Goal: Task Accomplishment & Management: Complete application form

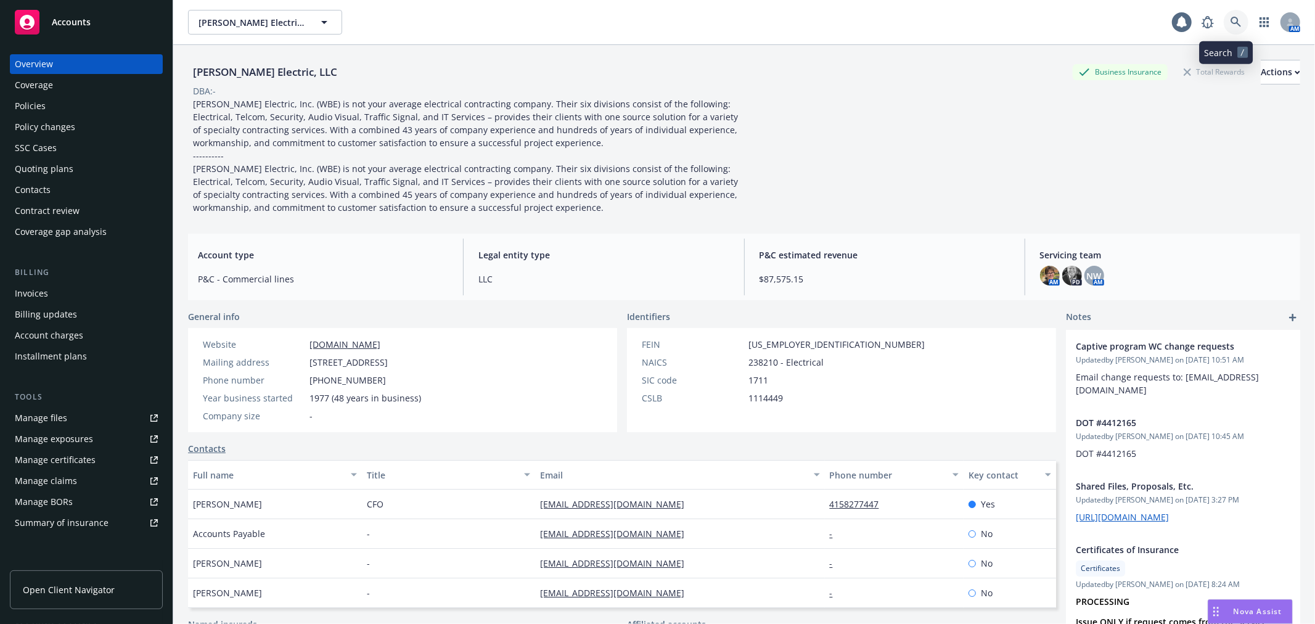
click at [1235, 15] on link at bounding box center [1236, 22] width 25 height 25
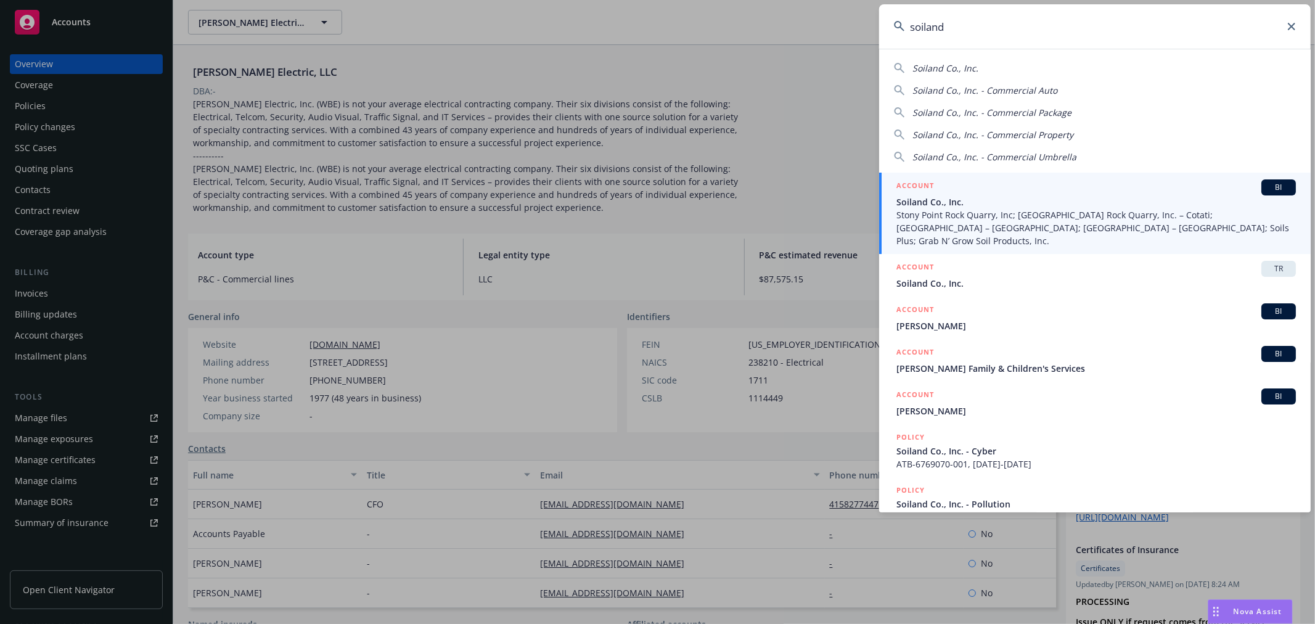
type input "soiland"
click at [958, 210] on span "Stony Point Rock Quarry, Inc; [GEOGRAPHIC_DATA] Rock Quarry, Inc. – Cotati; [GE…" at bounding box center [1097, 227] width 400 height 39
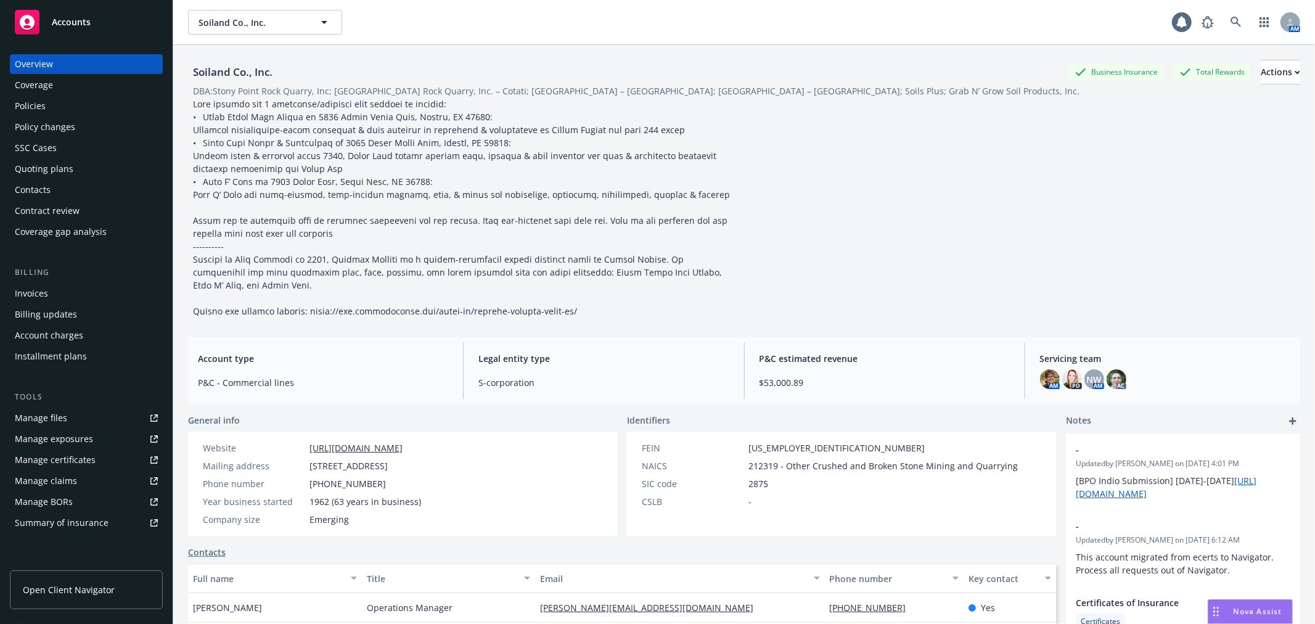
click at [68, 105] on div "Policies" at bounding box center [86, 106] width 143 height 20
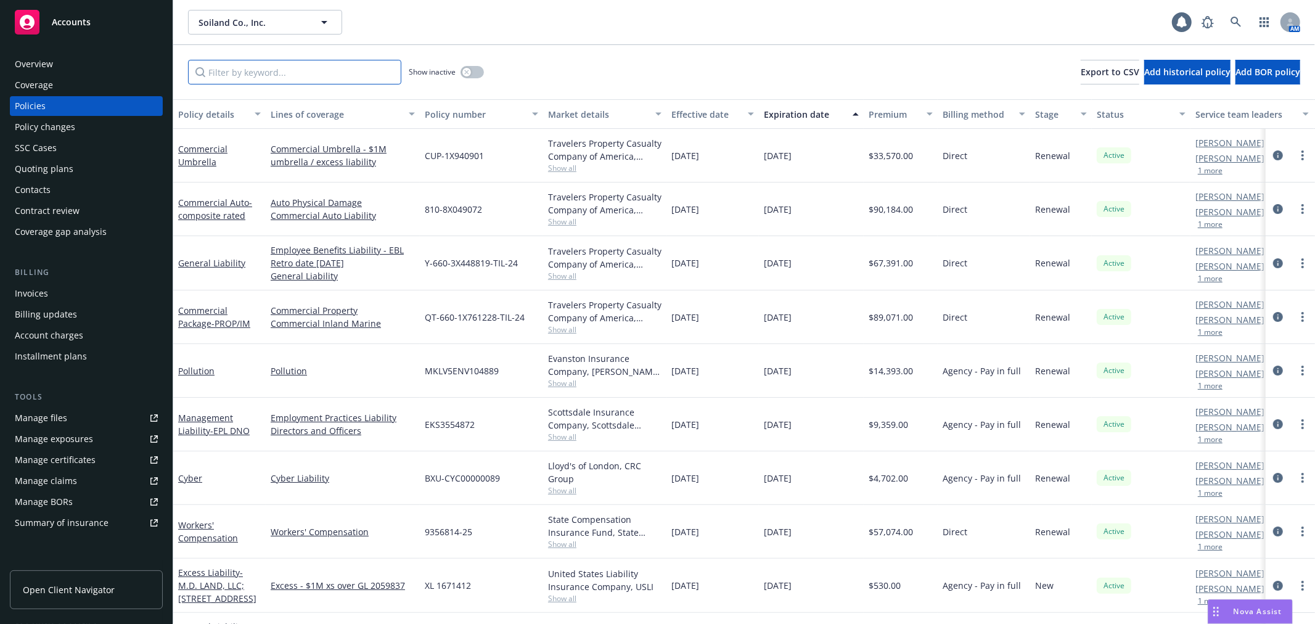
click at [252, 71] on input "Filter by keyword..." at bounding box center [294, 72] width 213 height 25
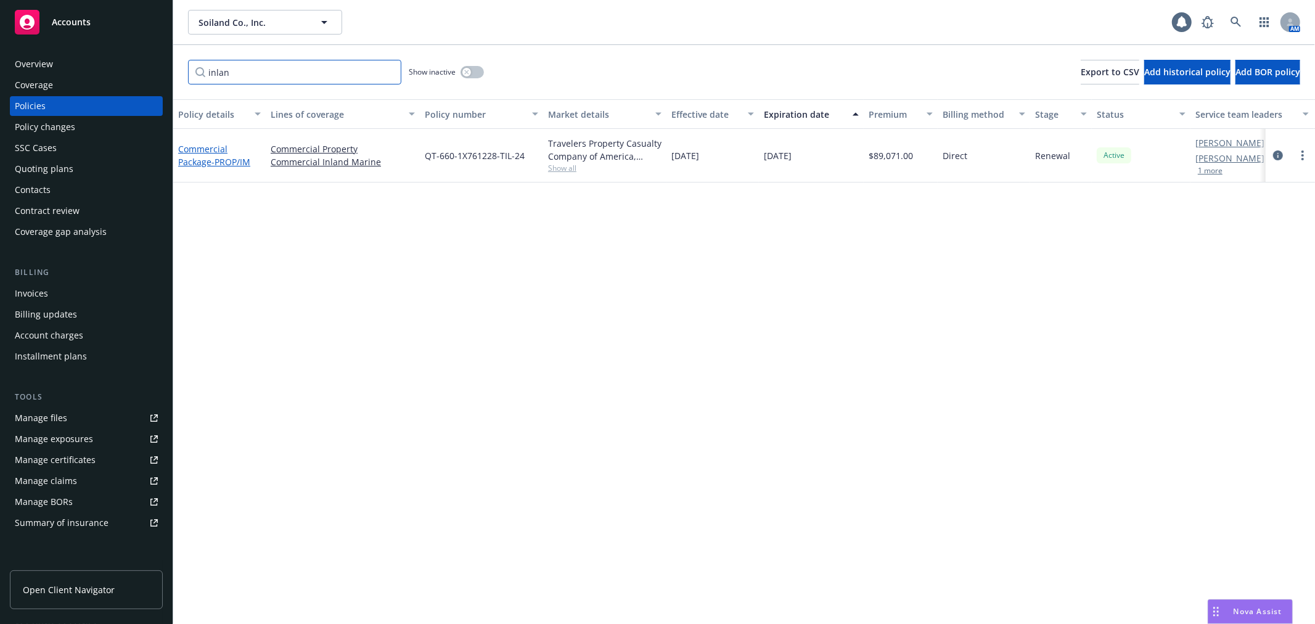
type input "inlan"
click at [219, 165] on span "- PROP/IM" at bounding box center [231, 162] width 39 height 12
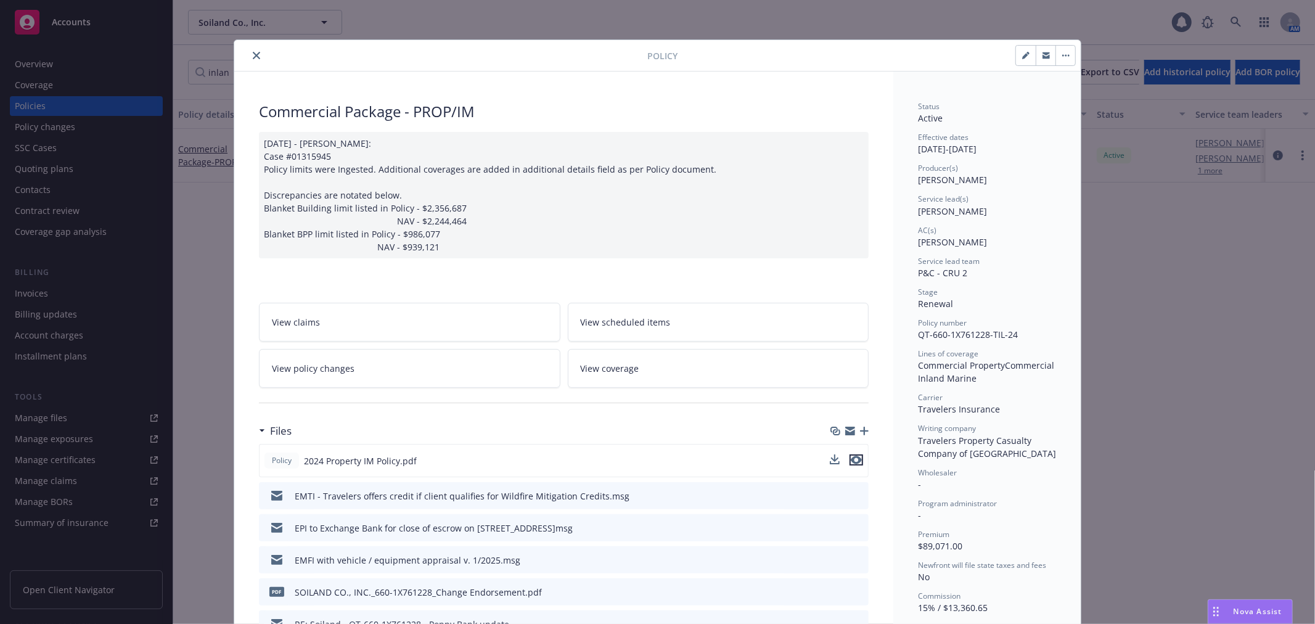
click at [853, 460] on icon "preview file" at bounding box center [856, 460] width 11 height 9
click at [253, 57] on icon "close" at bounding box center [256, 55] width 7 height 7
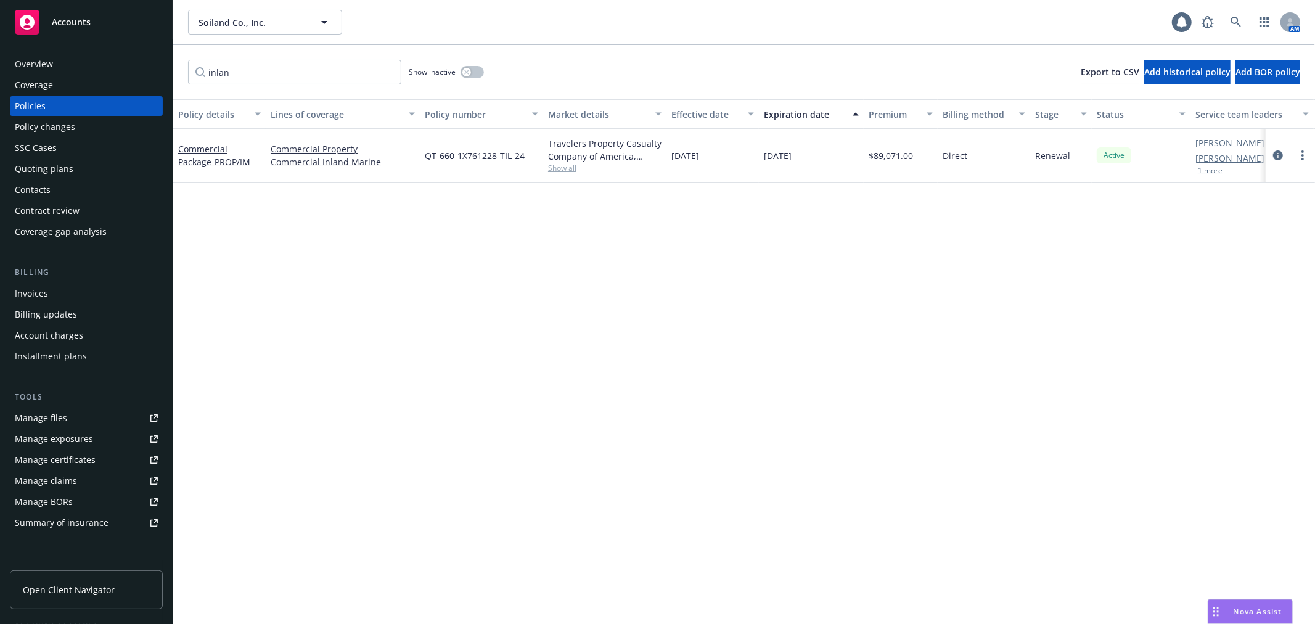
click at [102, 126] on div "Policy changes" at bounding box center [86, 127] width 143 height 20
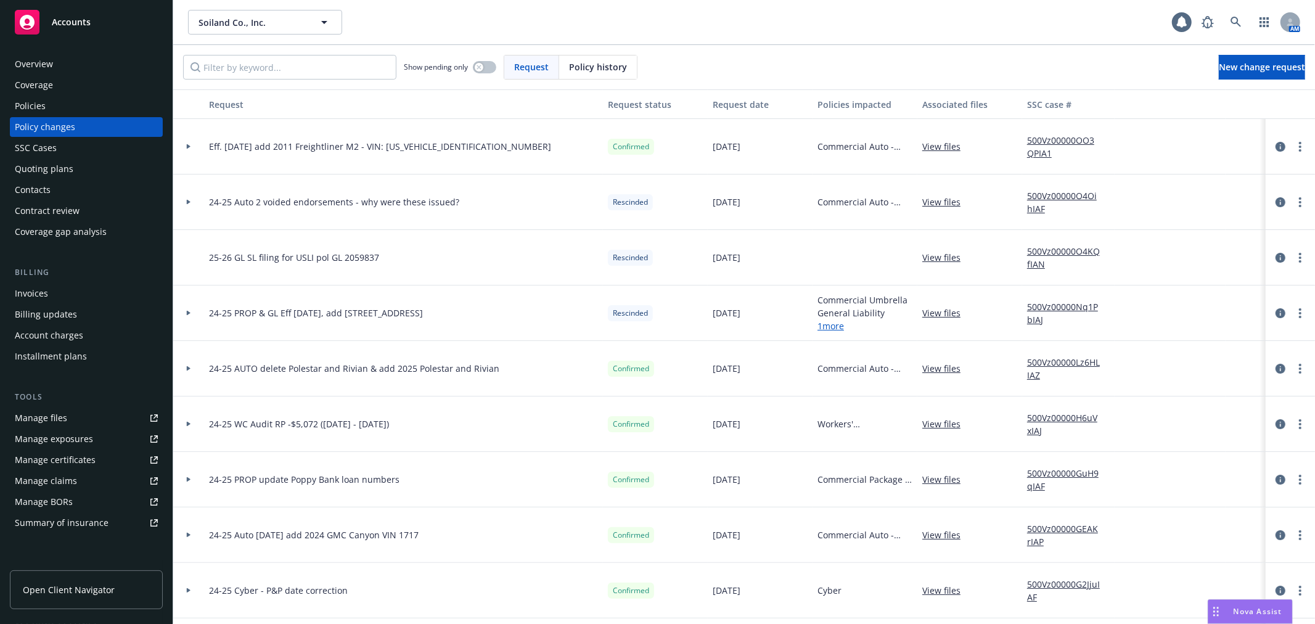
click at [63, 105] on div "Policies" at bounding box center [86, 106] width 143 height 20
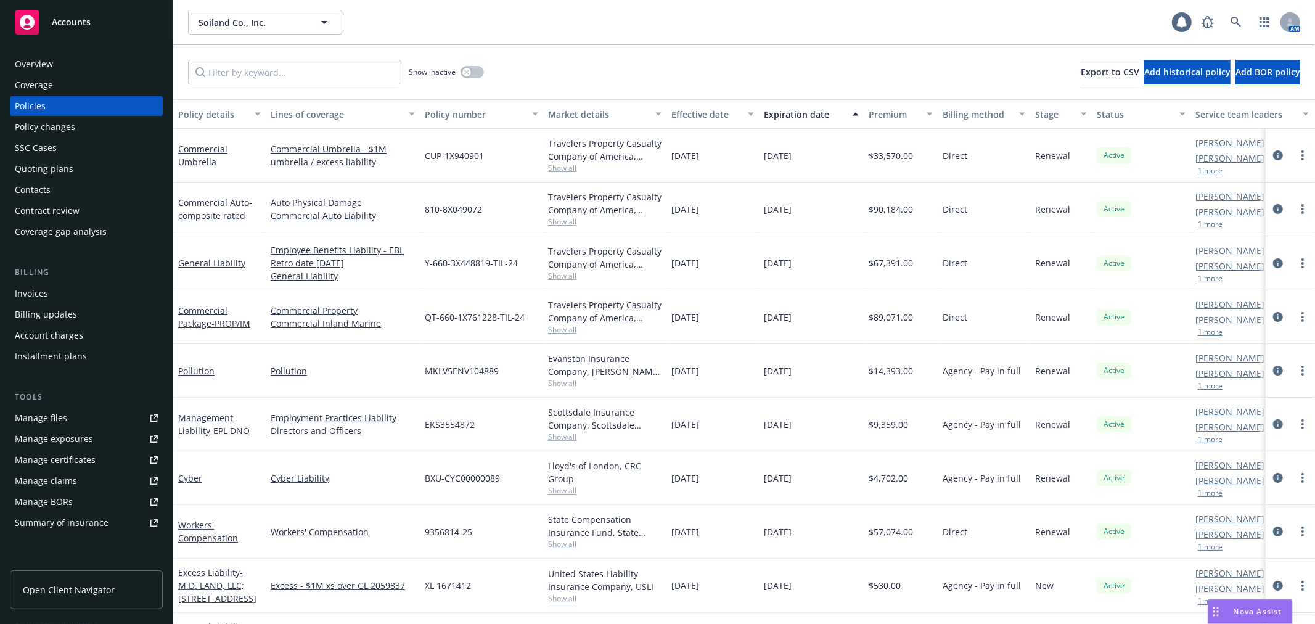
click at [89, 125] on div "Policy changes" at bounding box center [86, 127] width 143 height 20
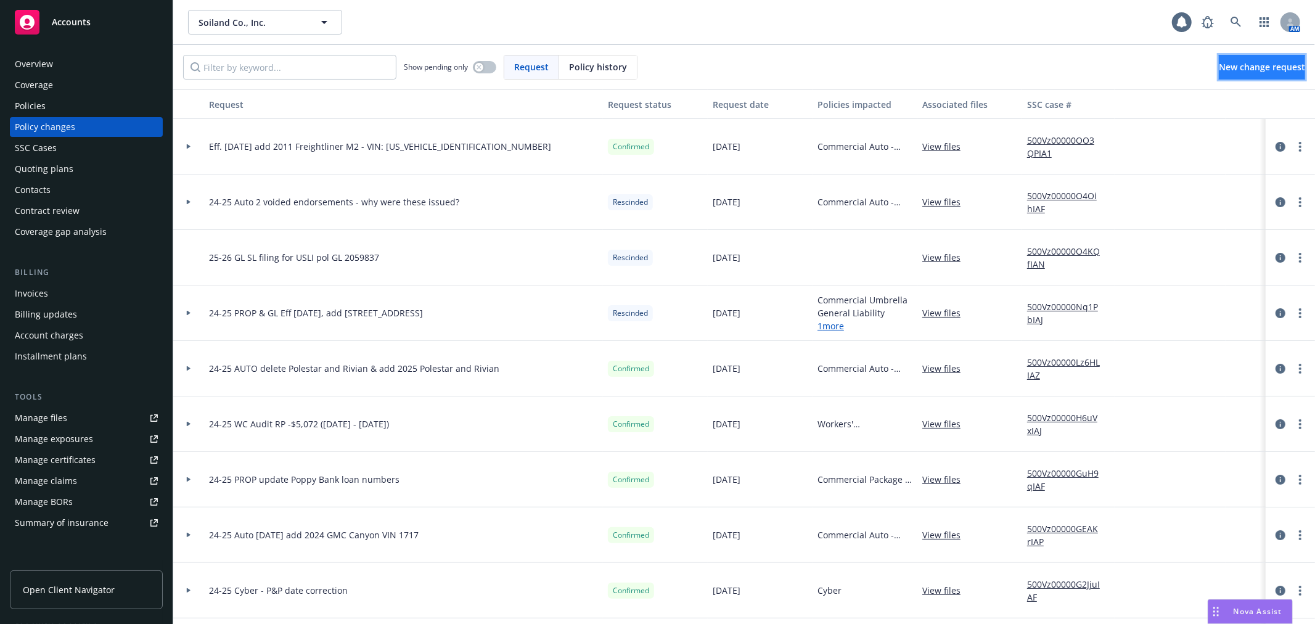
click at [1243, 70] on span "New change request" at bounding box center [1262, 67] width 86 height 12
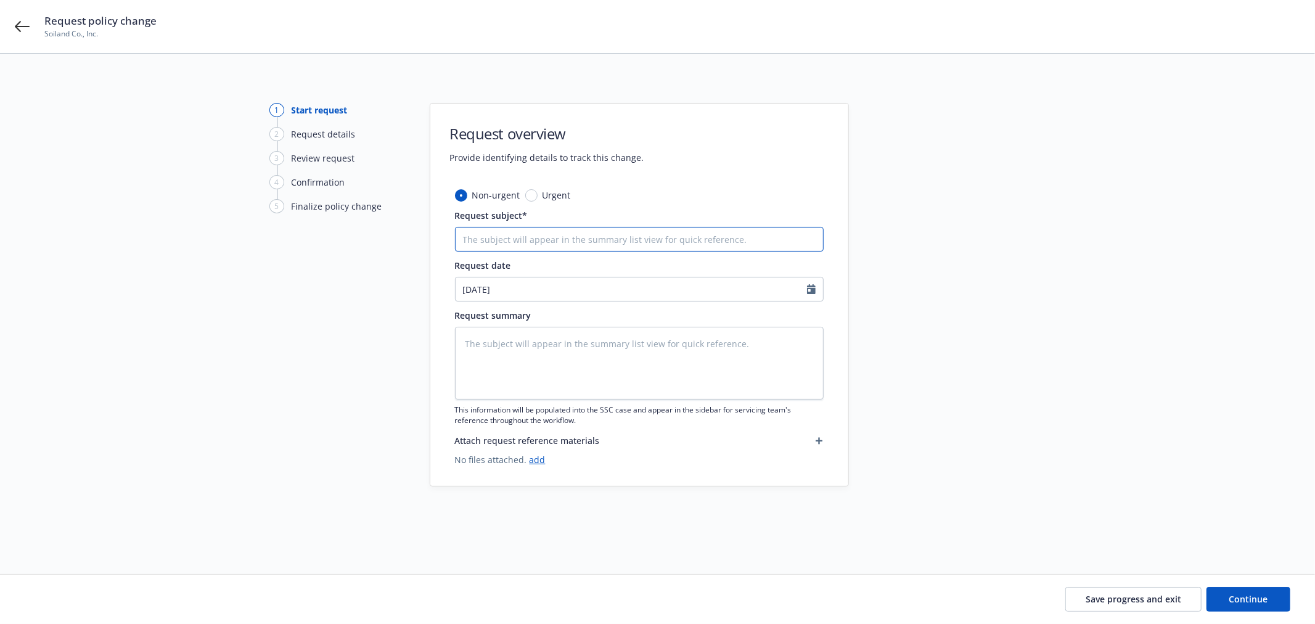
click at [528, 237] on input "Request subject*" at bounding box center [639, 239] width 369 height 25
type textarea "x"
type input "2"
type textarea "x"
type input "24"
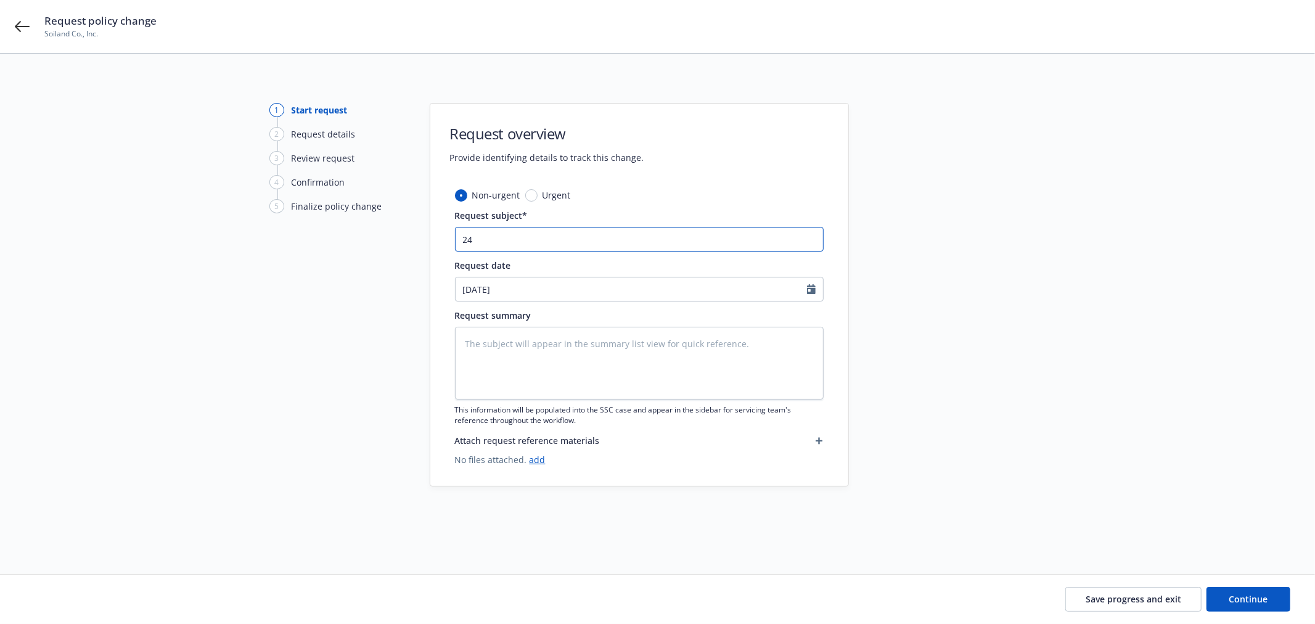
type textarea "x"
type input "24-"
type textarea "x"
type input "24-2"
type textarea "x"
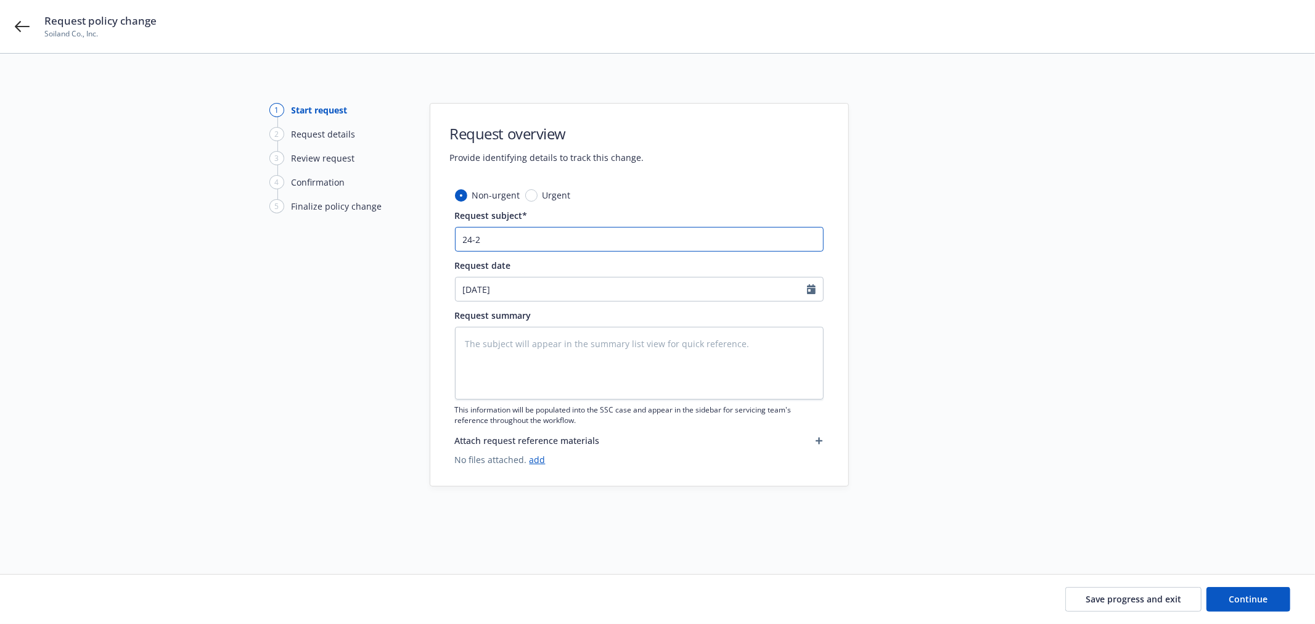
type input "24-25"
type textarea "x"
type input "24-25"
type textarea "x"
type input "24-25 P"
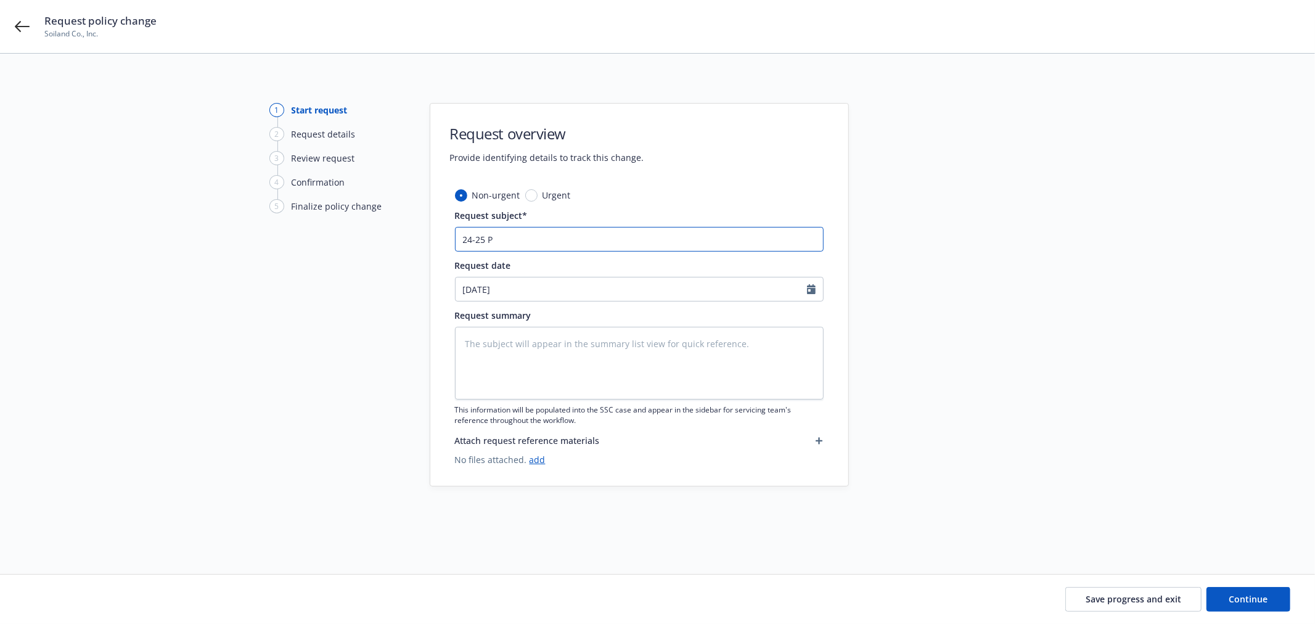
type textarea "x"
type input "24-25 PR"
type textarea "x"
type input "24-25 PRO"
type textarea "x"
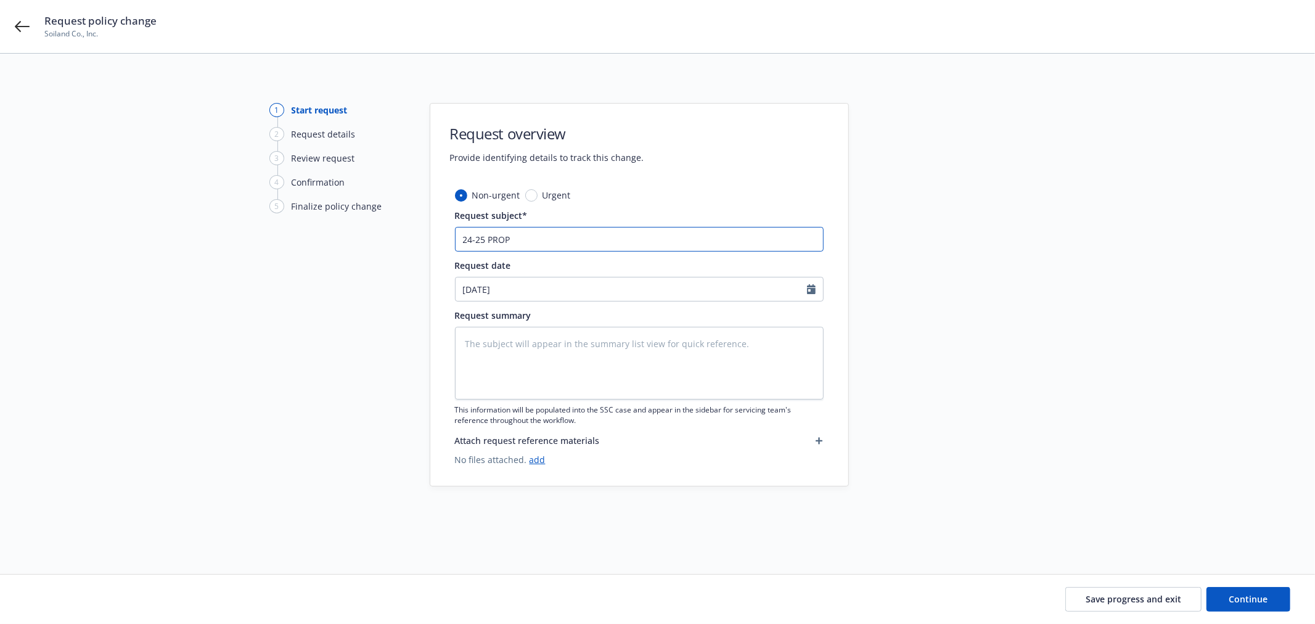
type input "24-25 PROP"
type textarea "x"
type input "24-25 PROP a"
type textarea "x"
type input "24-25 PROP ad"
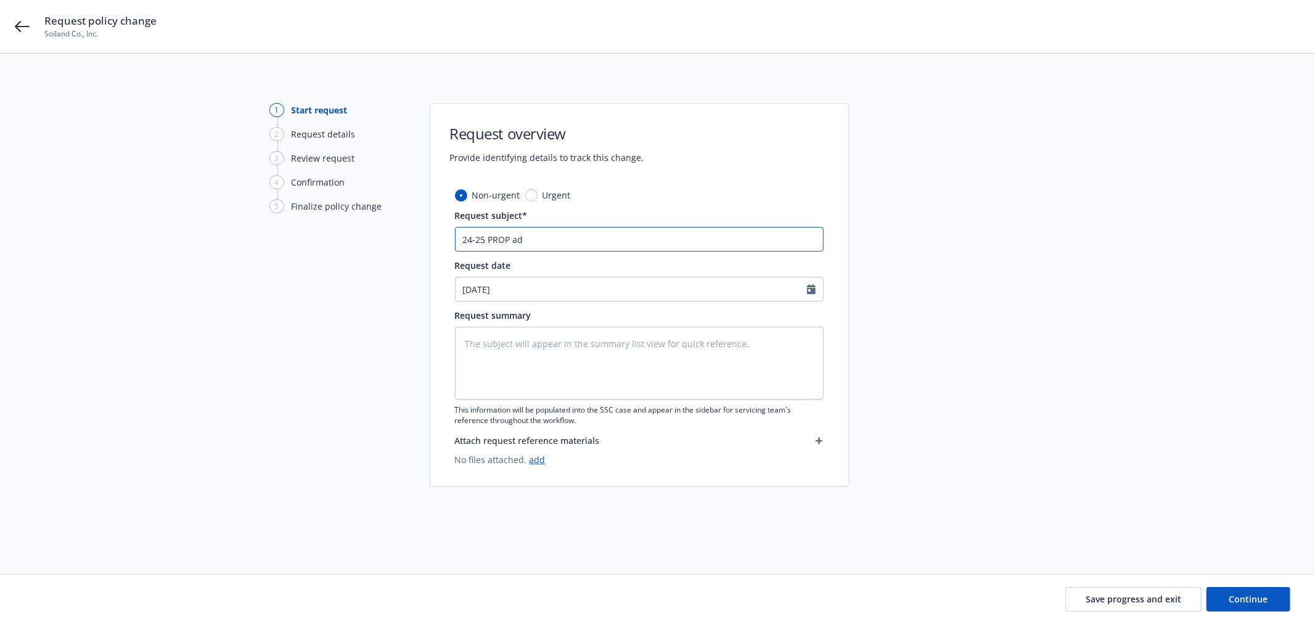
type textarea "x"
type input "24-25 PROP add"
type textarea "x"
type input "24-25 PROP add"
paste input "2025 Caterpillar Hydraulic Excavator"
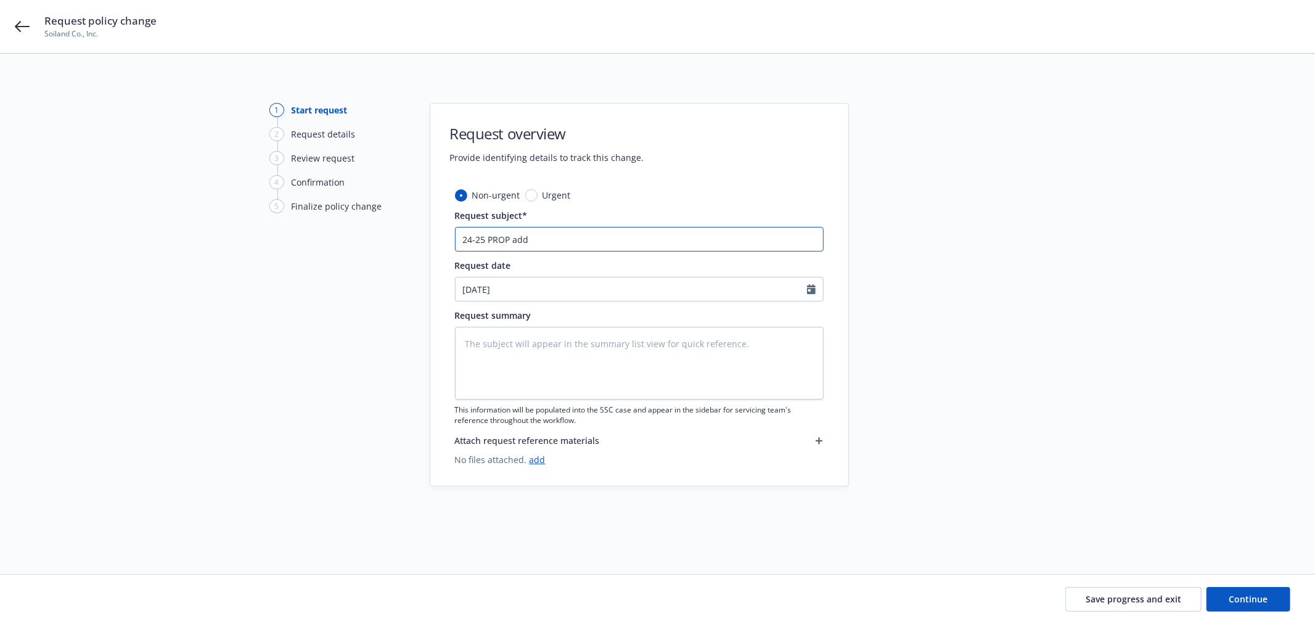
type textarea "x"
type input "24-25 PROP add 2025 Caterpillar Hydraulic Excavator"
type textarea "x"
type input "24-25 PROP add 2025 Caterpillar Hydraulic Excavator"
type textarea "x"
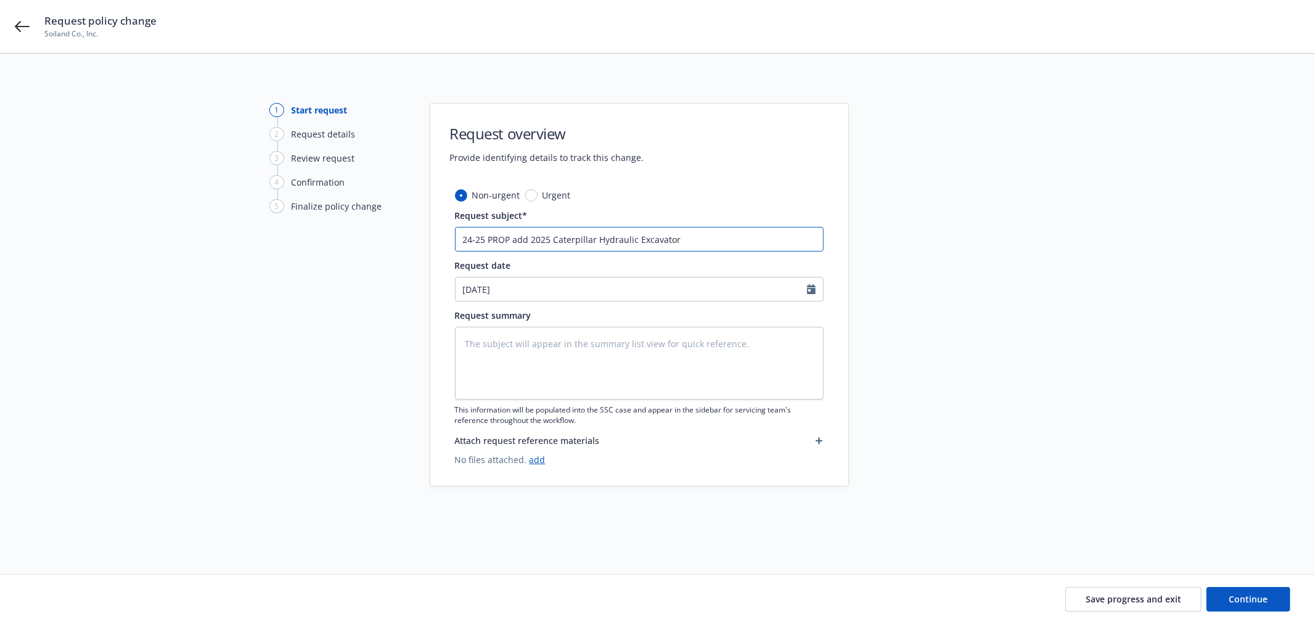
type input "24-25 PROP add 2025 Caterpillar Hydraulic Excavator a"
type textarea "x"
type input "24-25 PROP add 2025 Caterpillar Hydraulic Excavator an"
type textarea "x"
type input "24-25 PROP add 2025 Caterpillar Hydraulic Excavator and"
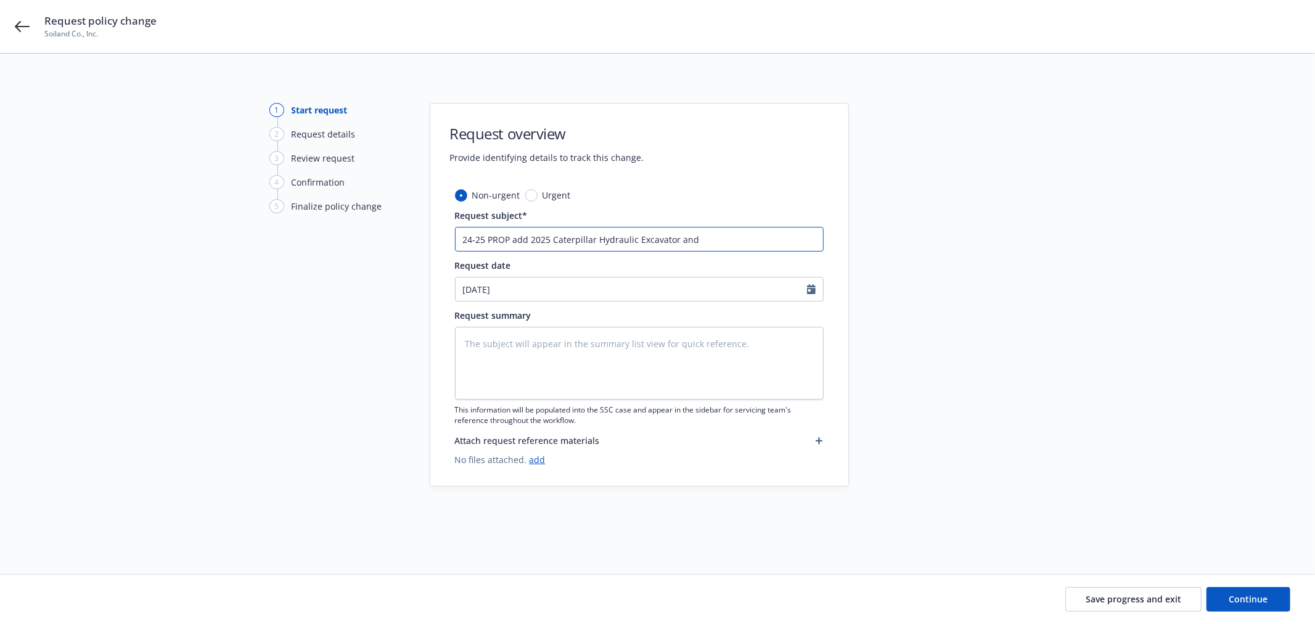
type textarea "x"
type input "24-25 PROP add 2025 Caterpillar Hydraulic Excavator and"
type textarea "x"
type input "24-25 PROP add 2025 Caterpillar Hydraulic Excavator and L"
type textarea "x"
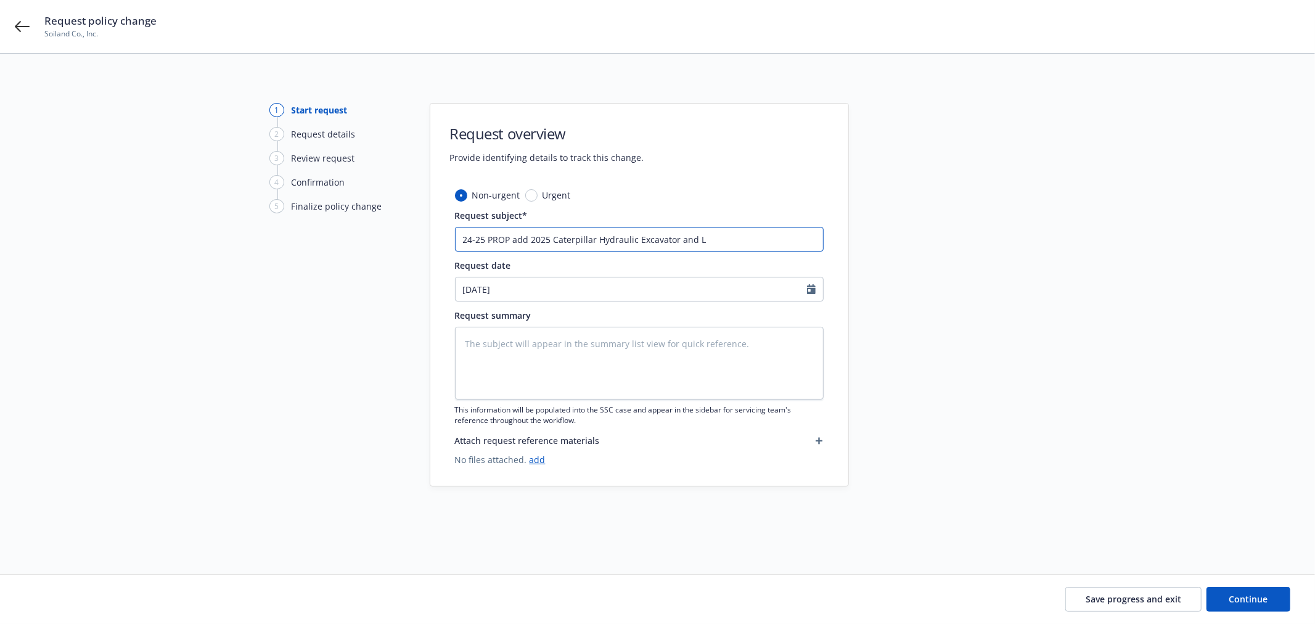
type input "24-25 PROP add 2025 Caterpillar Hydraulic Excavator and Ls"
type textarea "x"
type input "24-25 PROP add 2025 Caterpillar Hydraulic Excavator and Lss"
type textarea "x"
type input "24-25 PROP add 2025 Caterpillar Hydraulic Excavator and Lss"
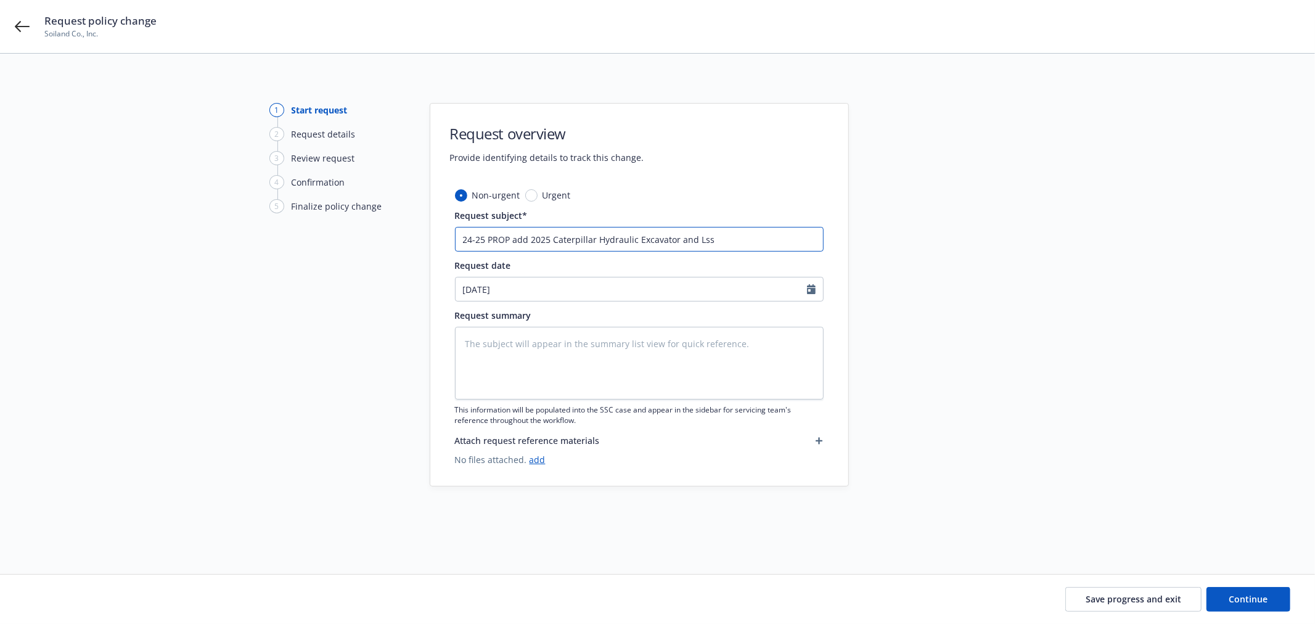
type textarea "x"
type input "24-25 PROP add 2025 Caterpillar Hydraulic Excavator and Lss"
type textarea "x"
type input "24-25 PROP add 2025 Caterpillar Hydraulic Excavator and Ls"
type textarea "x"
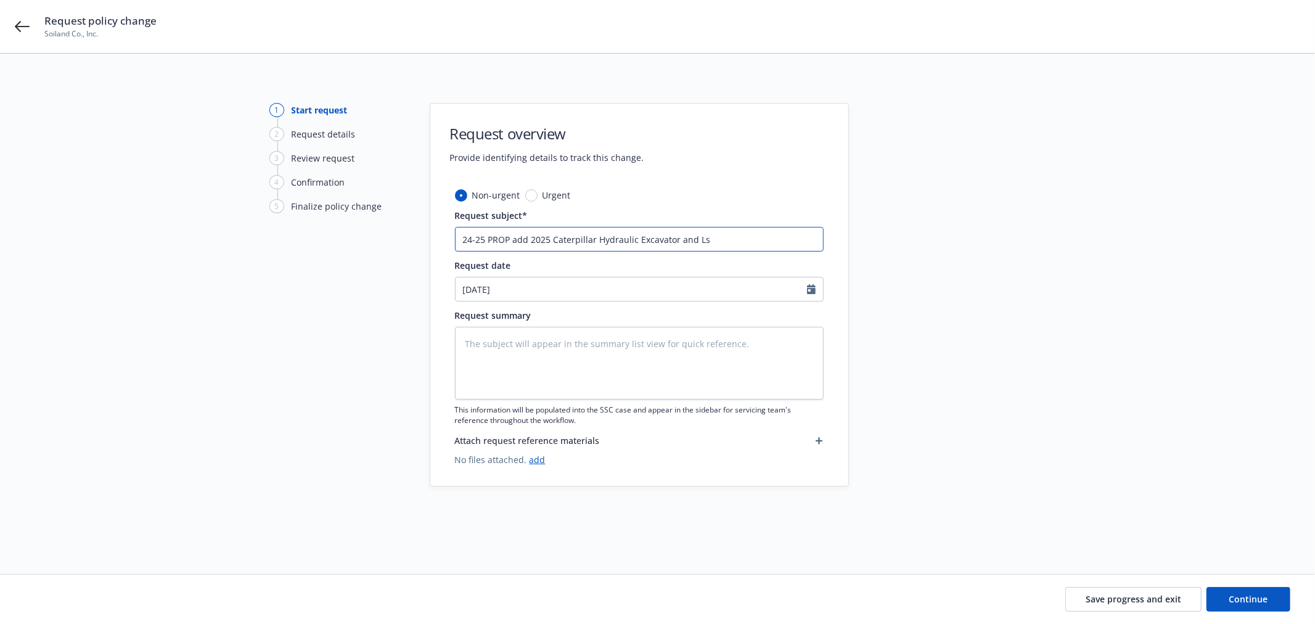
type input "24-25 PROP add 2025 Caterpillar Hydraulic Excavator and Lso"
type textarea "x"
type input "24-25 PROP add 2025 Caterpillar Hydraulic Excavator and Ls"
type textarea "x"
type input "24-25 PROP add 2025 Caterpillar Hydraulic Excavator and L"
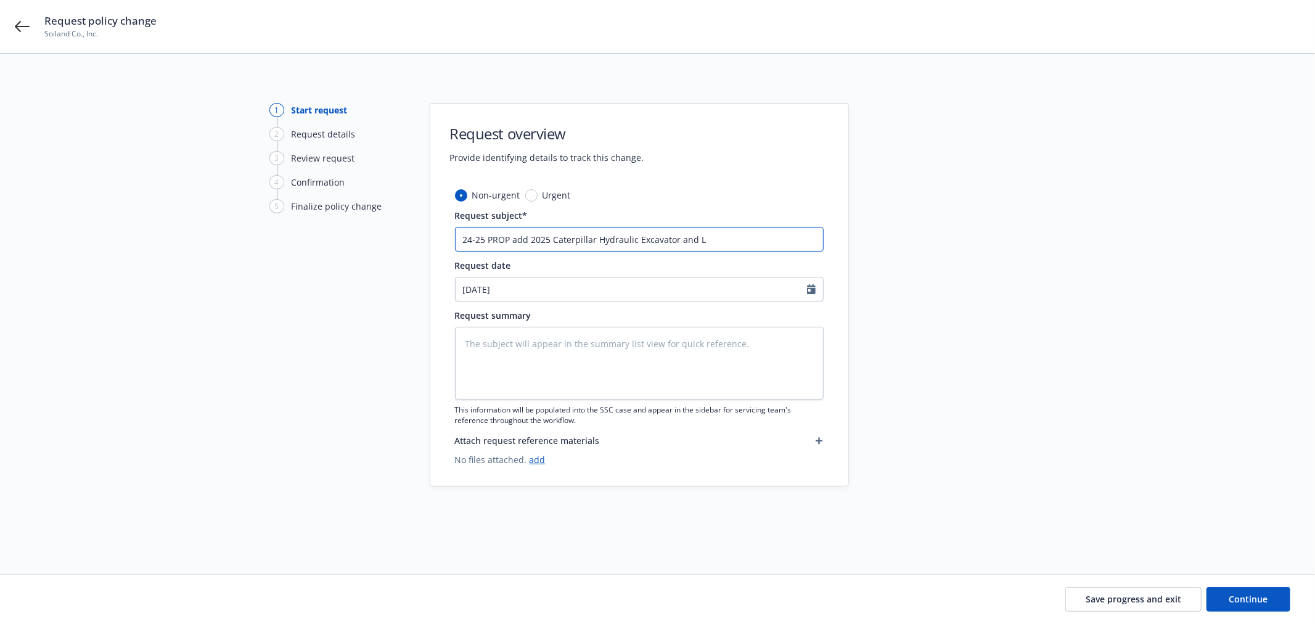
type textarea "x"
type input "24-25 PROP add 2025 Caterpillar Hydraulic Excavator and Lo"
type textarea "x"
type input "24-25 PROP add 2025 Caterpillar Hydraulic Excavator and Los"
type textarea "x"
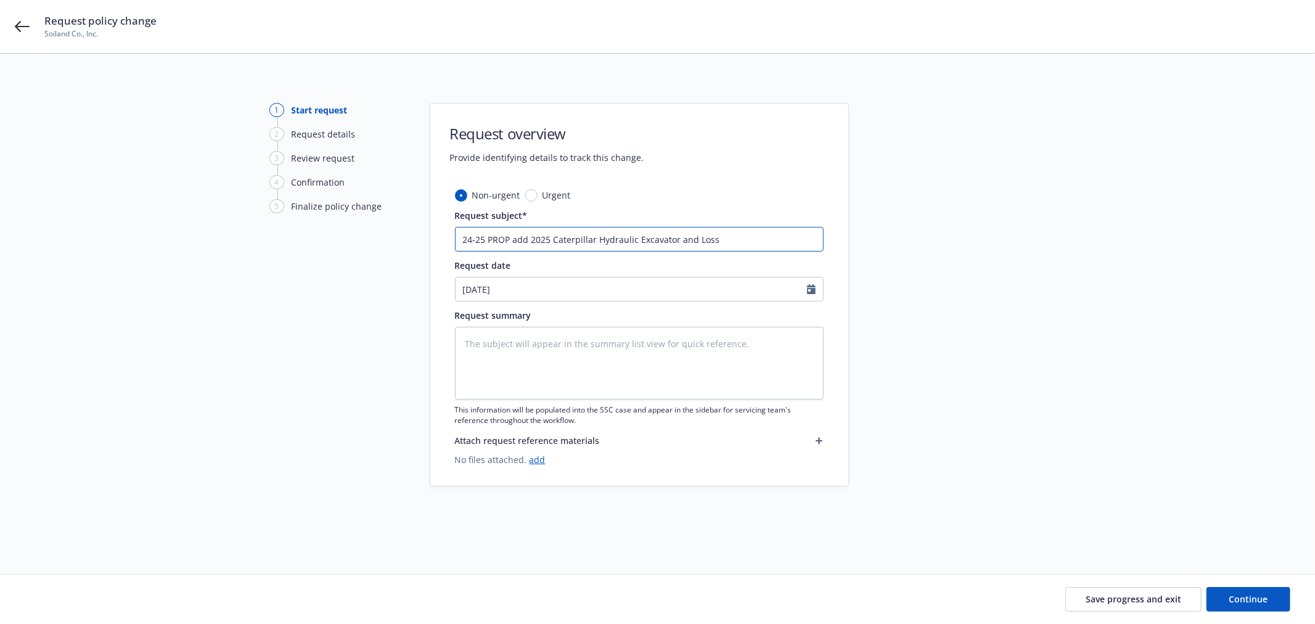
type input "24-25 PROP add 2025 Caterpillar Hydraulic Excavator and Loss"
type textarea "x"
type input "24-25 PROP add 2025 Caterpillar Hydraulic Excavator and Loss P"
type textarea "x"
type input "24-25 PROP add 2025 Caterpillar Hydraulic Excavator and Loss Pa"
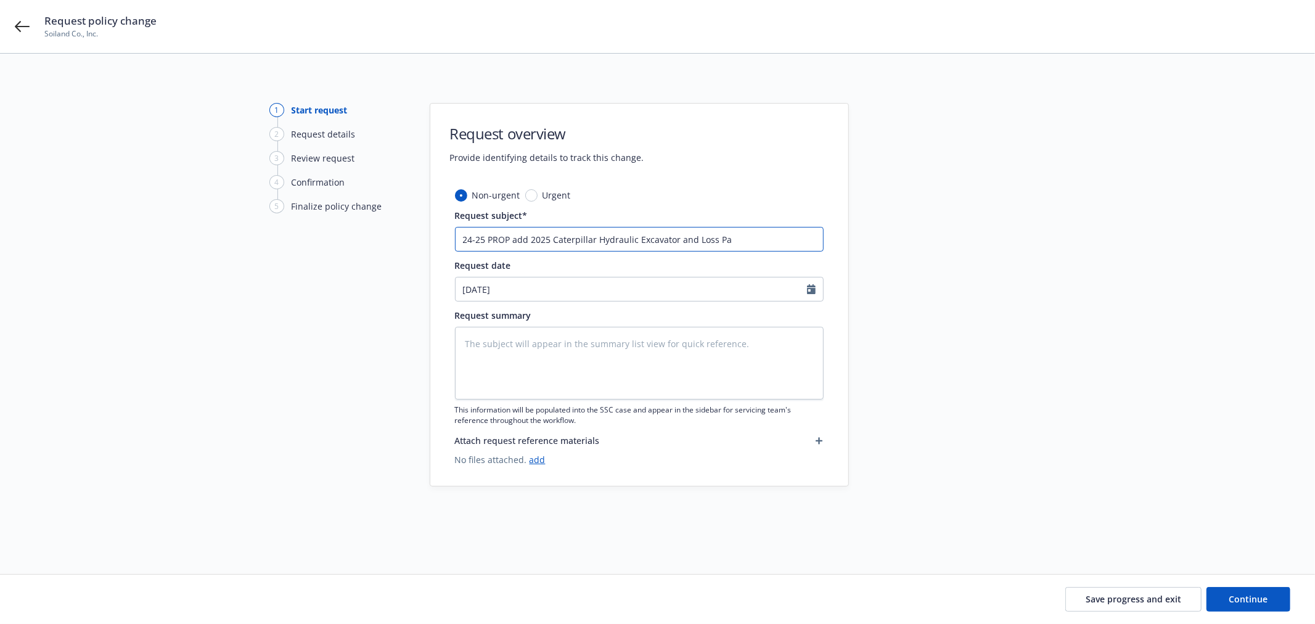
type textarea "x"
type input "24-25 PROP add 2025 Caterpillar Hydraulic Excavator and Loss Pay"
type textarea "x"
type input "24-25 PROP add 2025 Caterpillar Hydraulic Excavator and Loss Paye"
type textarea "x"
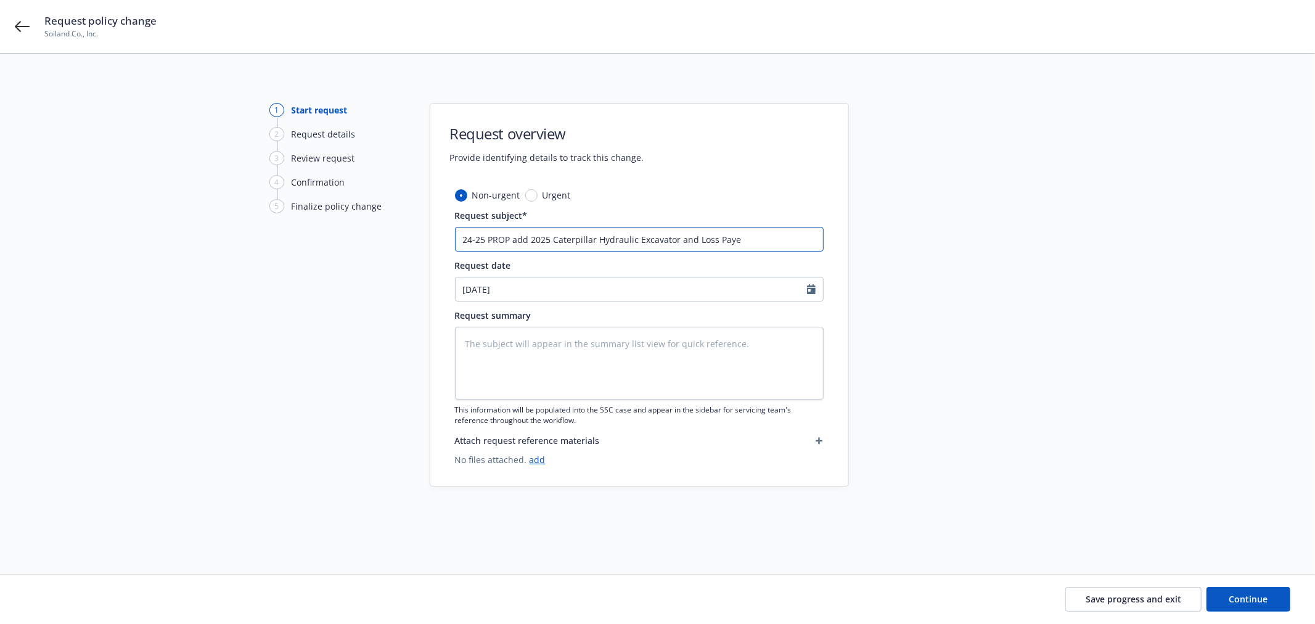
type input "24-25 PROP add 2025 Caterpillar Hydraulic Excavator and Loss Payee"
type textarea "x"
type input "24-25 PROP add 2025 Caterpillar Hydraulic Excavator and Loss Payee"
type textarea "x"
type input "24-25 PROP add 2025 Caterpillar Hydraulic Excavator and Loss Payee e"
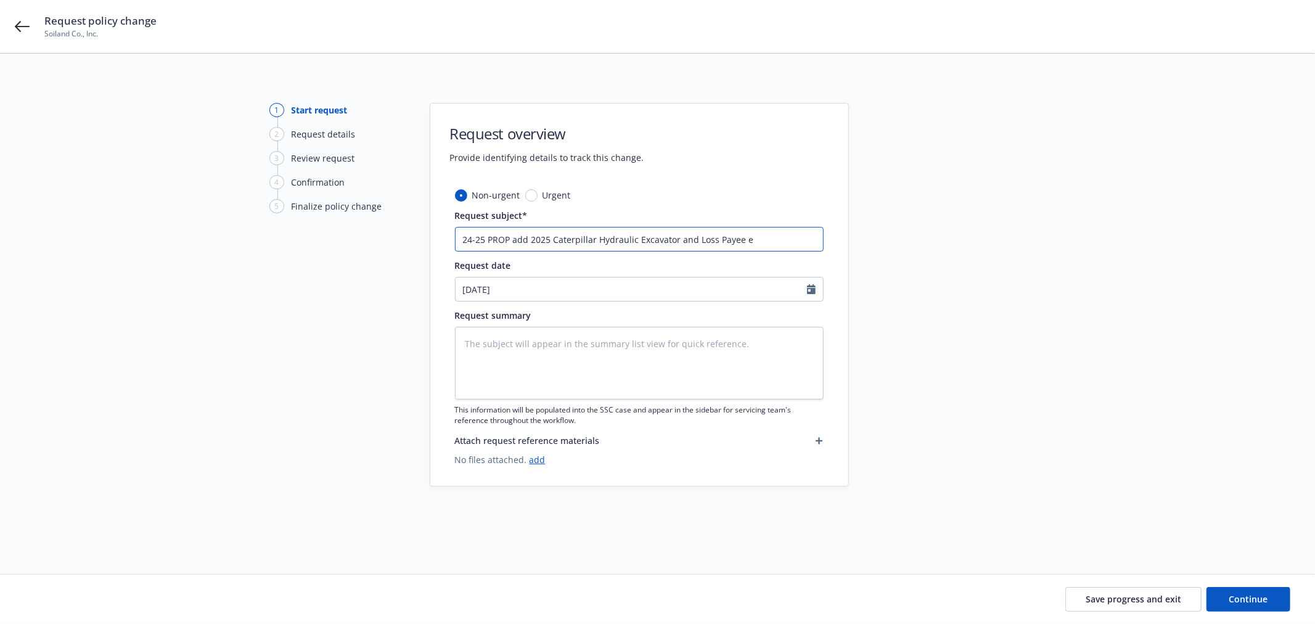
type textarea "x"
type input "24-25 PROP add 2025 Caterpillar Hydraulic Excavator and Loss Payee ef"
type textarea "x"
type input "24-25 PROP add 2025 Caterpillar Hydraulic Excavator and Loss Payee eff"
type textarea "x"
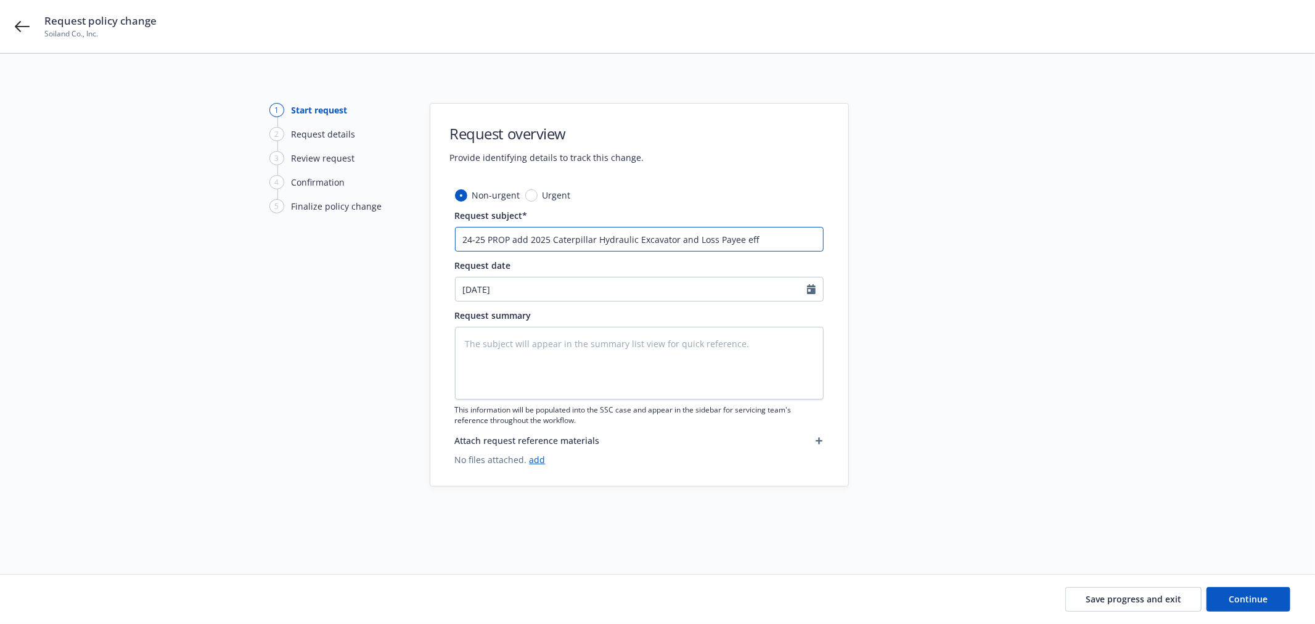
type input "24-25 PROP add 2025 Caterpillar Hydraulic Excavator and Loss Payee eff"
type textarea "x"
type input "24-25 PROP add 2025 Caterpillar Hydraulic Excavator and Loss Payee eff 6"
type textarea "x"
type input "24-25 PROP add 2025 Caterpillar Hydraulic Excavator and Loss Payee eff"
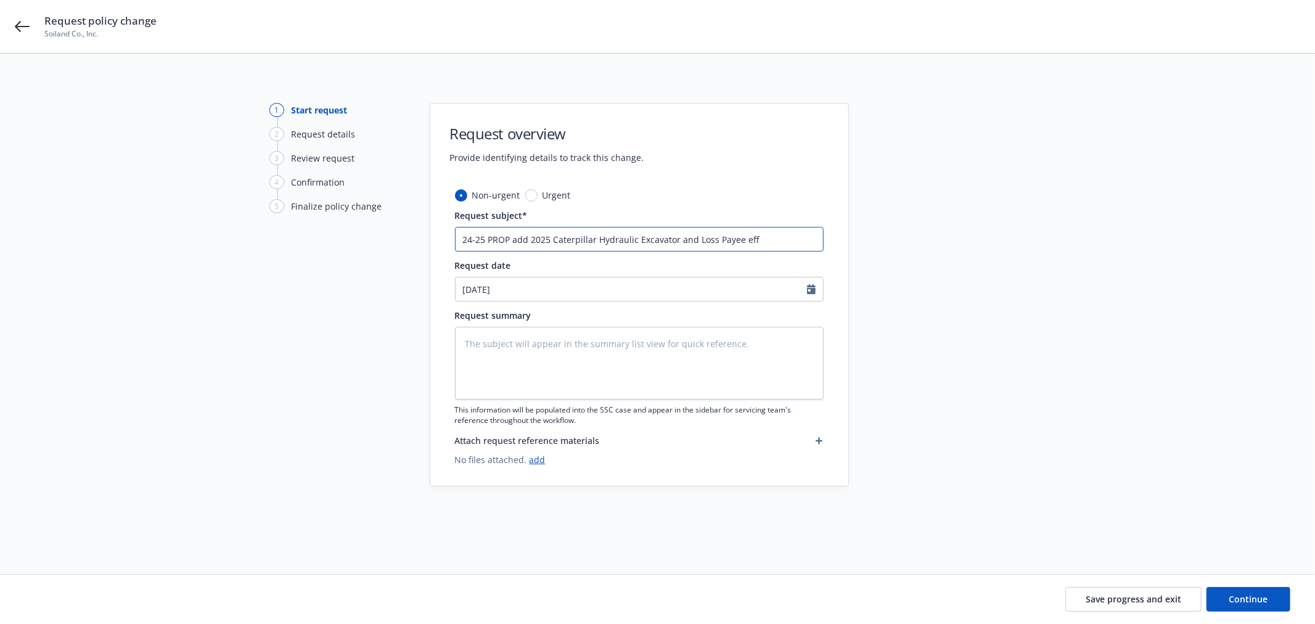
type textarea "x"
type input "24-25 PROP add 2025 Caterpillar Hydraulic Excavator and Loss Payee eff 8"
type textarea "x"
type input "24-25 PROP add 2025 Caterpillar Hydraulic Excavator and Loss Payee eff 8."
type textarea "x"
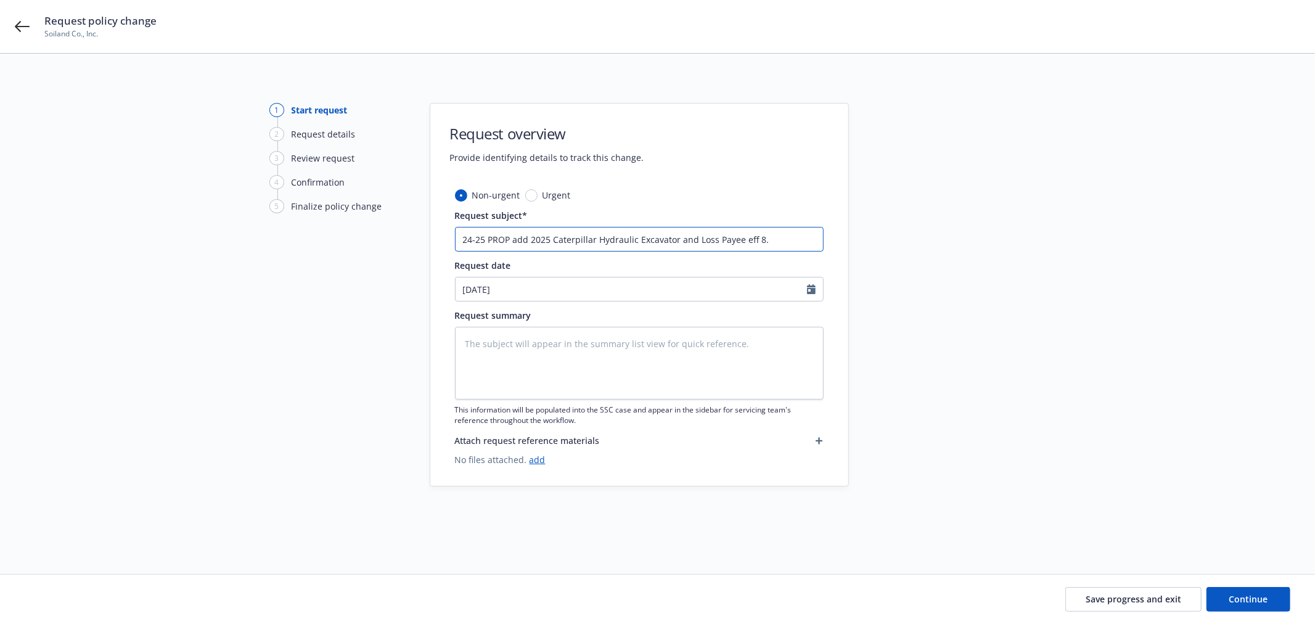
type input "24-25 PROP add 2025 Caterpillar Hydraulic Excavator and Loss Payee eff 8"
type textarea "x"
type input "24-25 PROP add 2025 Caterpillar Hydraulic Excavator and Loss Payee eff 8/"
type textarea "x"
type input "24-25 PROP add 2025 Caterpillar Hydraulic Excavator and Loss Payee eff 8/1"
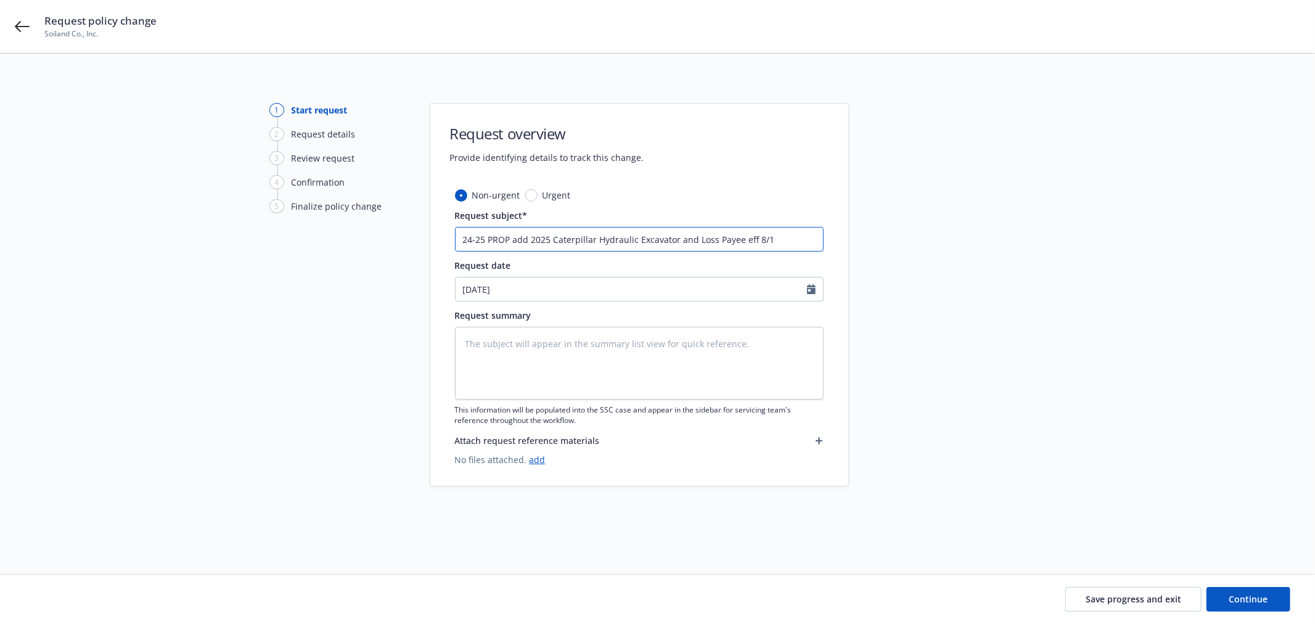
type textarea "x"
type input "24-25 PROP add 2025 Caterpillar Hydraulic Excavator and Loss Payee eff 8/14"
type textarea "x"
type input "24-25 PROP add 2025 Caterpillar Hydraulic Excavator and Loss Payee eff 8/14/"
type textarea "x"
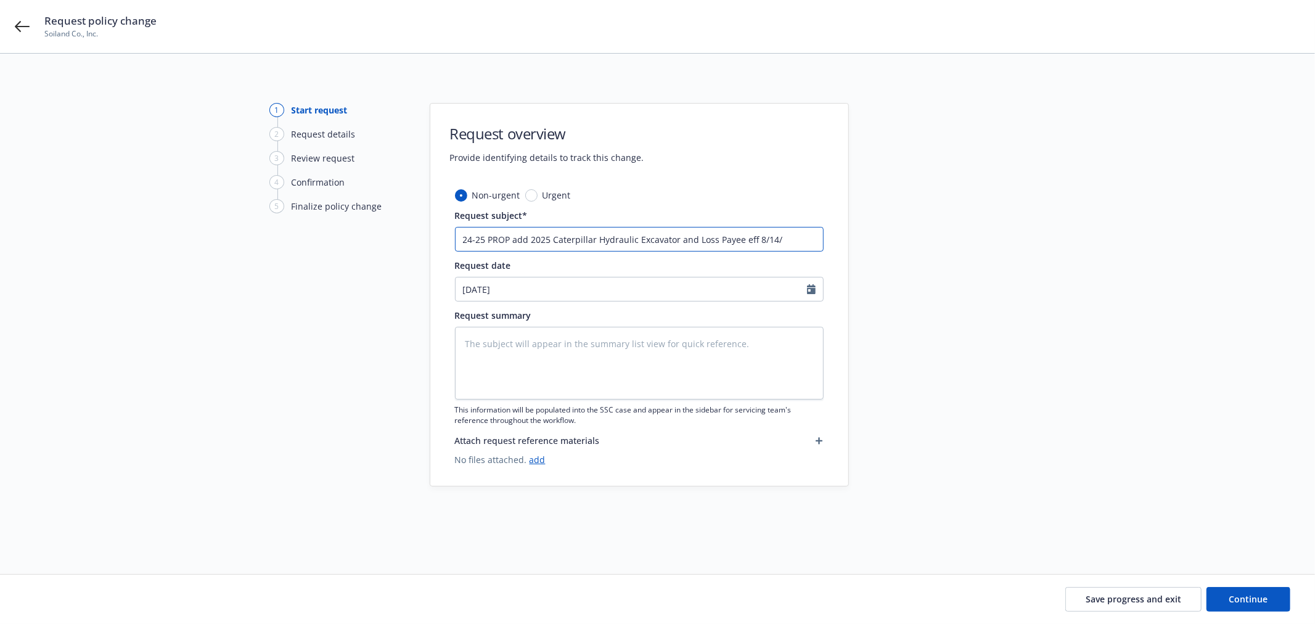
type input "24-25 PROP add 2025 Caterpillar Hydraulic Excavator and Loss Payee eff 8/14/2"
type textarea "x"
type input "24-25 PROP add 2025 Caterpillar Hydraulic Excavator and Loss Payee eff [DATE]"
click at [520, 344] on textarea at bounding box center [639, 363] width 369 height 73
paste textarea "24-25 PROP add 2025 Caterpillar Hydraulic Excavator and Loss Payee eff [DATE]"
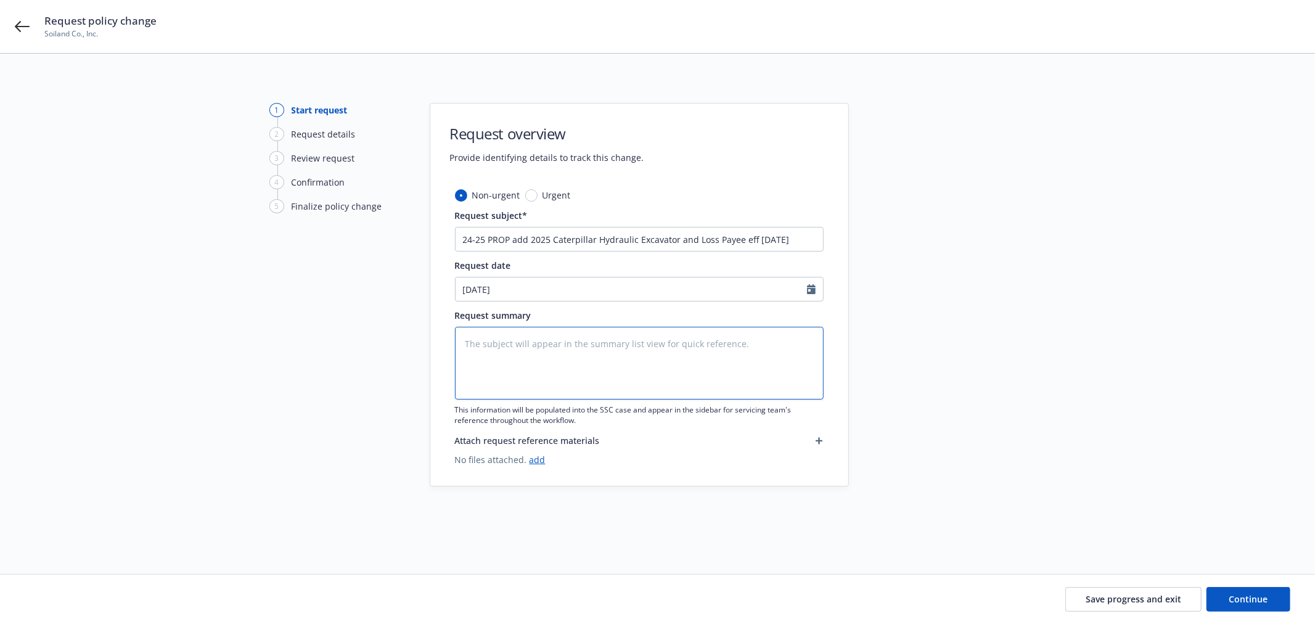
type textarea "x"
type textarea "24-25 PROP add 2025 Caterpillar Hydraulic Excavator and Loss Payee eff [DATE]"
click at [1240, 601] on span "Continue" at bounding box center [1249, 599] width 39 height 12
type textarea "x"
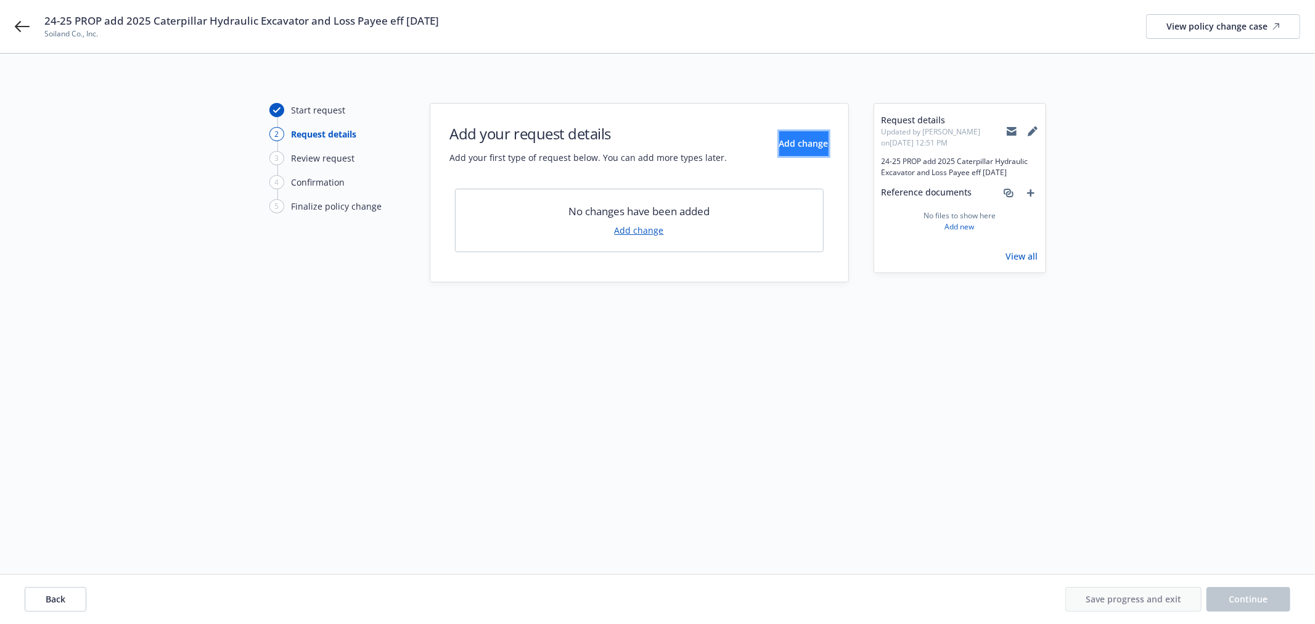
click at [800, 150] on button "Add change" at bounding box center [803, 143] width 49 height 25
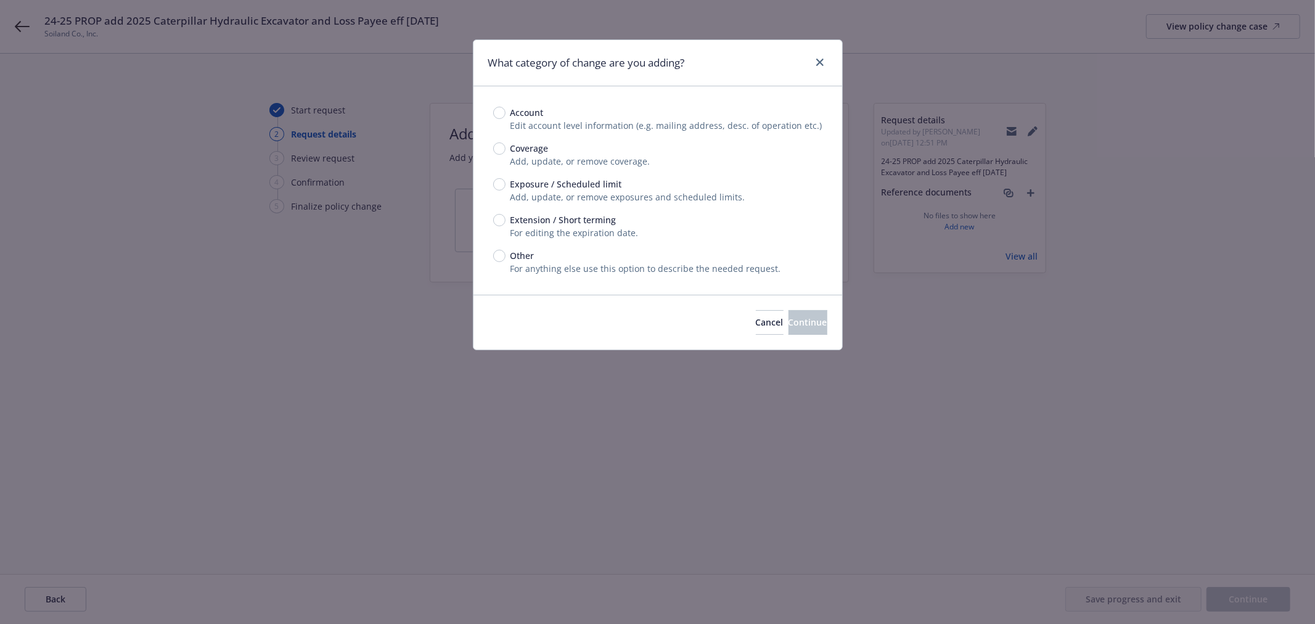
click at [501, 190] on div "Exposure / Scheduled limit Add, update, or remove exposures and scheduled limit…" at bounding box center [657, 191] width 329 height 26
click at [498, 183] on input "Exposure / Scheduled limit" at bounding box center [499, 184] width 12 height 12
radio input "true"
click at [789, 315] on button "Continue" at bounding box center [808, 322] width 39 height 25
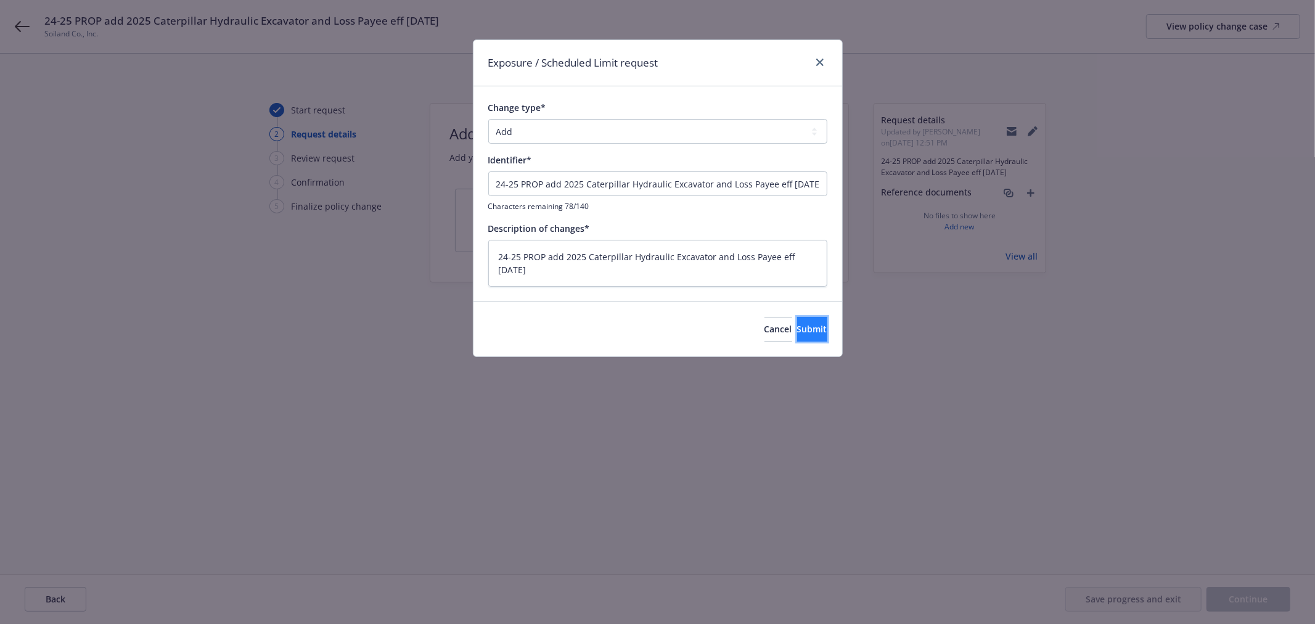
click at [797, 329] on span "Submit" at bounding box center [812, 329] width 30 height 12
type textarea "x"
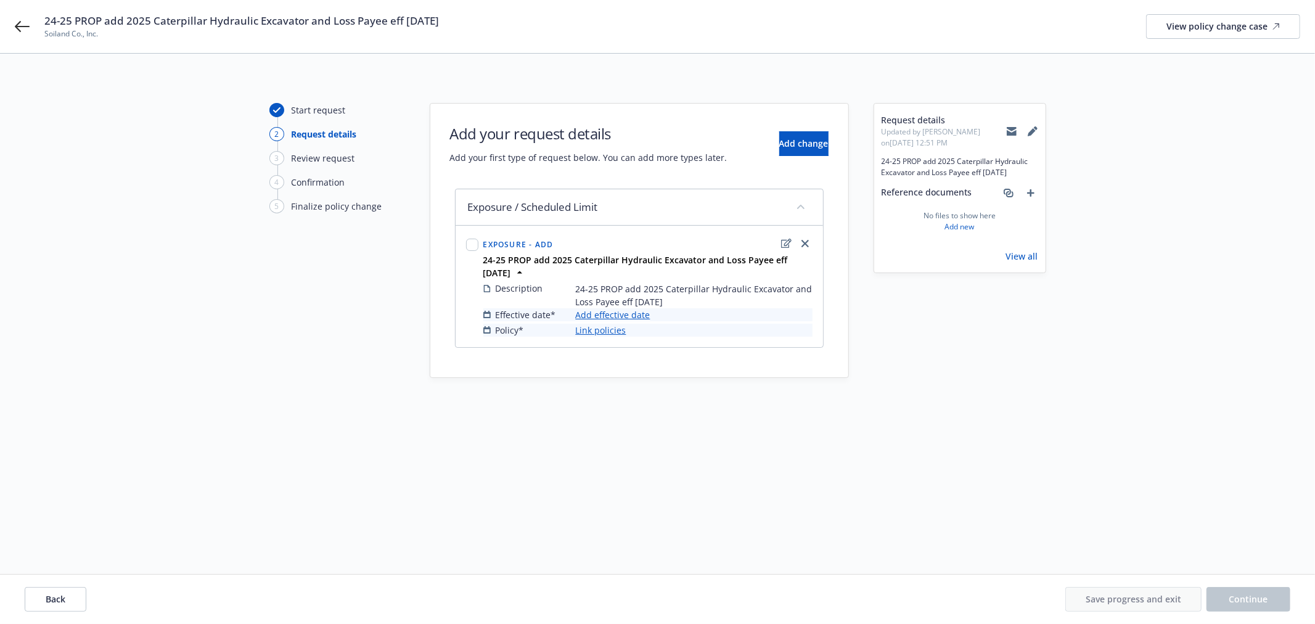
click at [622, 313] on link "Add effective date" at bounding box center [613, 314] width 75 height 13
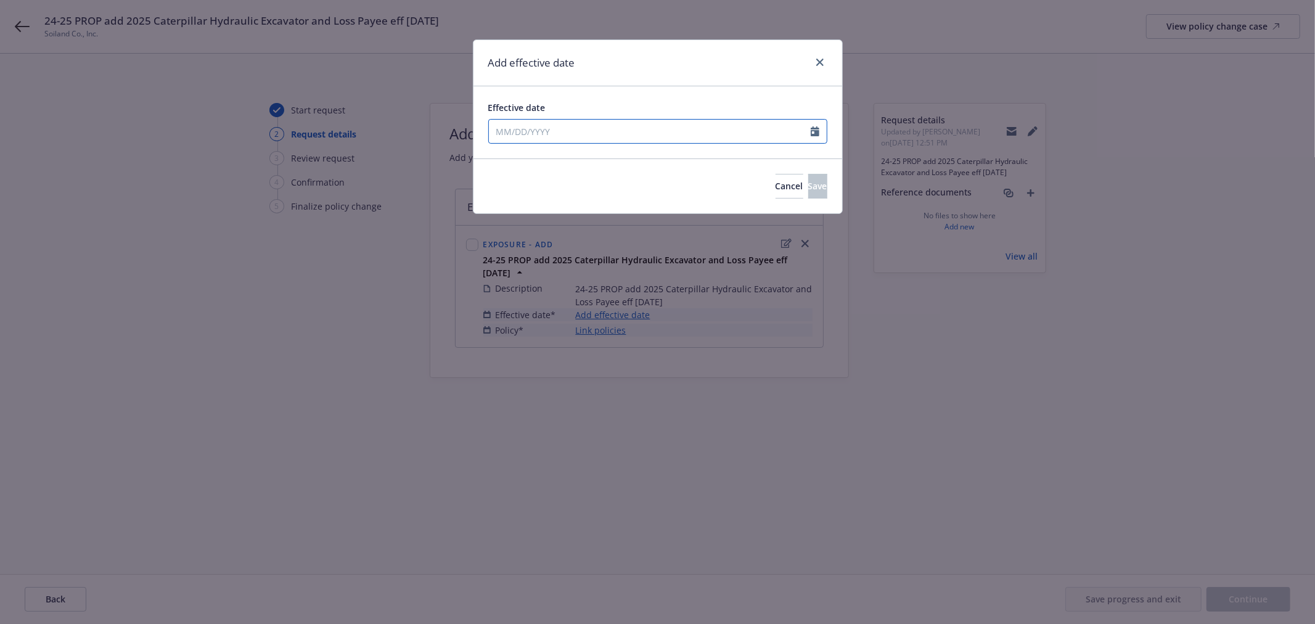
click at [558, 128] on input "Effective date" at bounding box center [650, 131] width 322 height 23
select select "8"
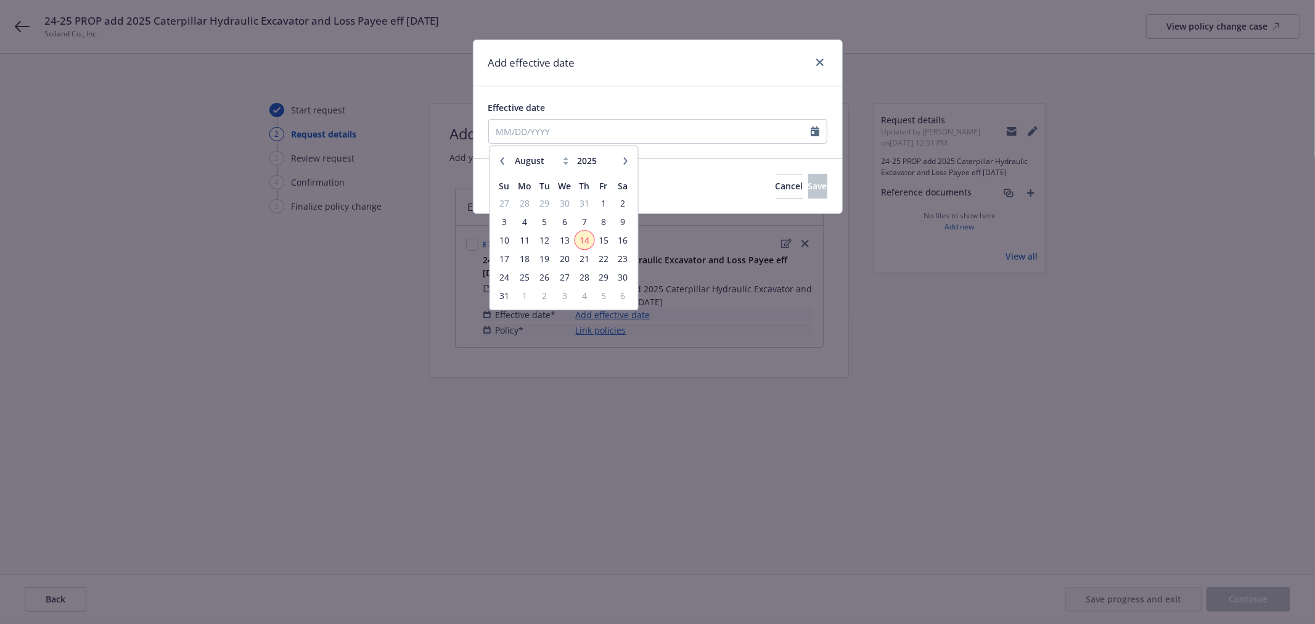
click at [582, 233] on span "14" at bounding box center [584, 239] width 17 height 15
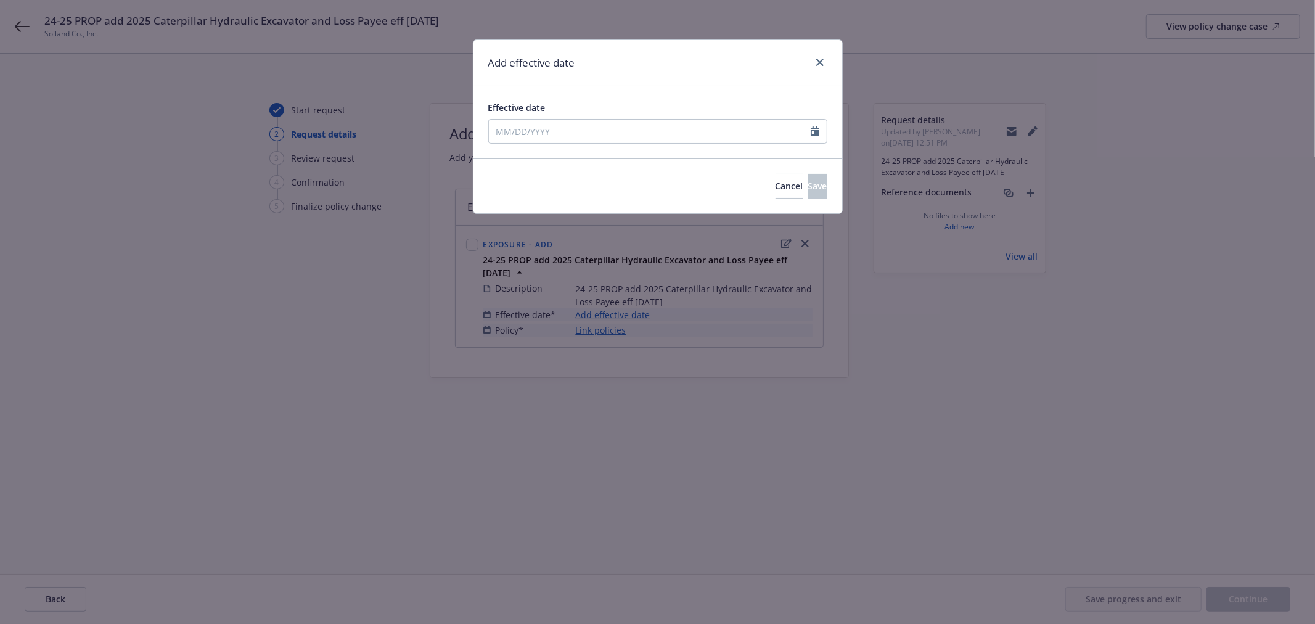
type input "[DATE]"
click at [808, 180] on span "Save" at bounding box center [817, 186] width 19 height 12
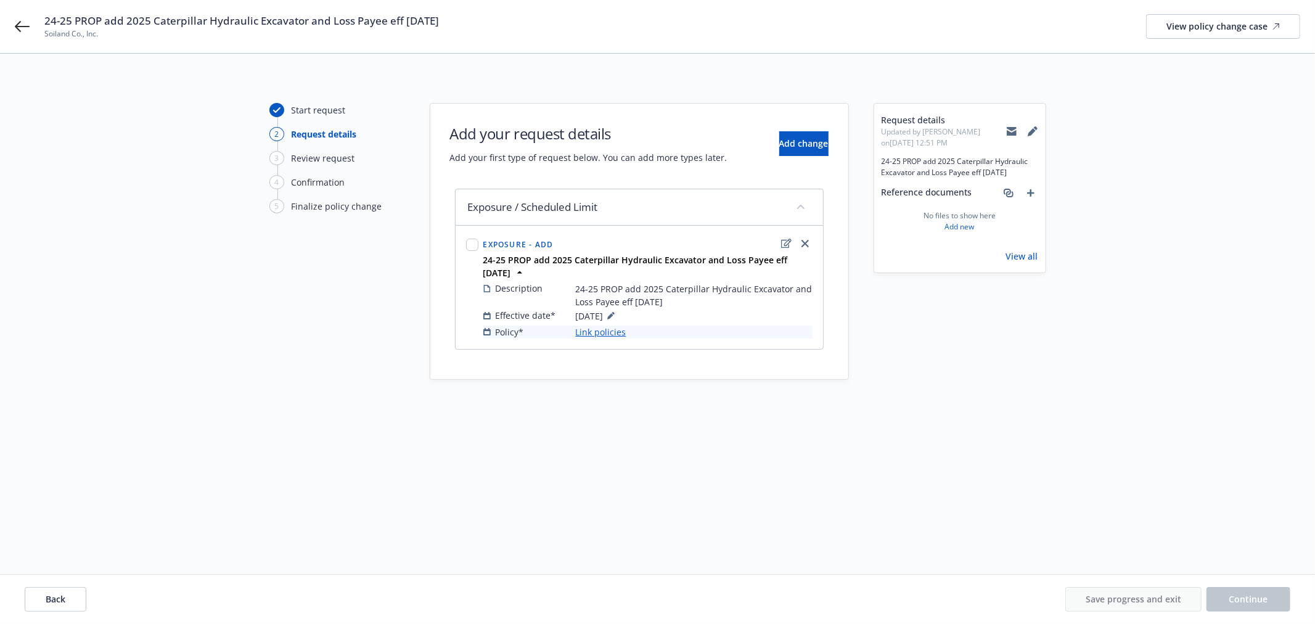
click at [593, 331] on link "Link policies" at bounding box center [601, 332] width 51 height 13
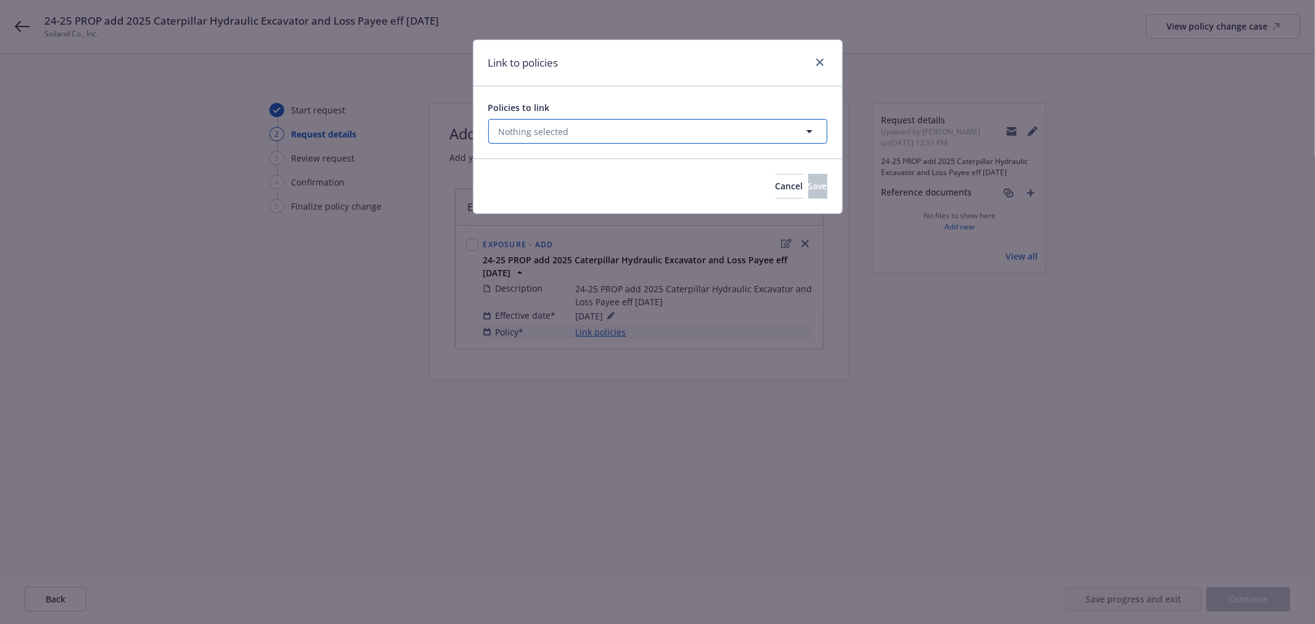
click at [599, 134] on button "Nothing selected" at bounding box center [657, 131] width 339 height 25
select select "ACTIVE"
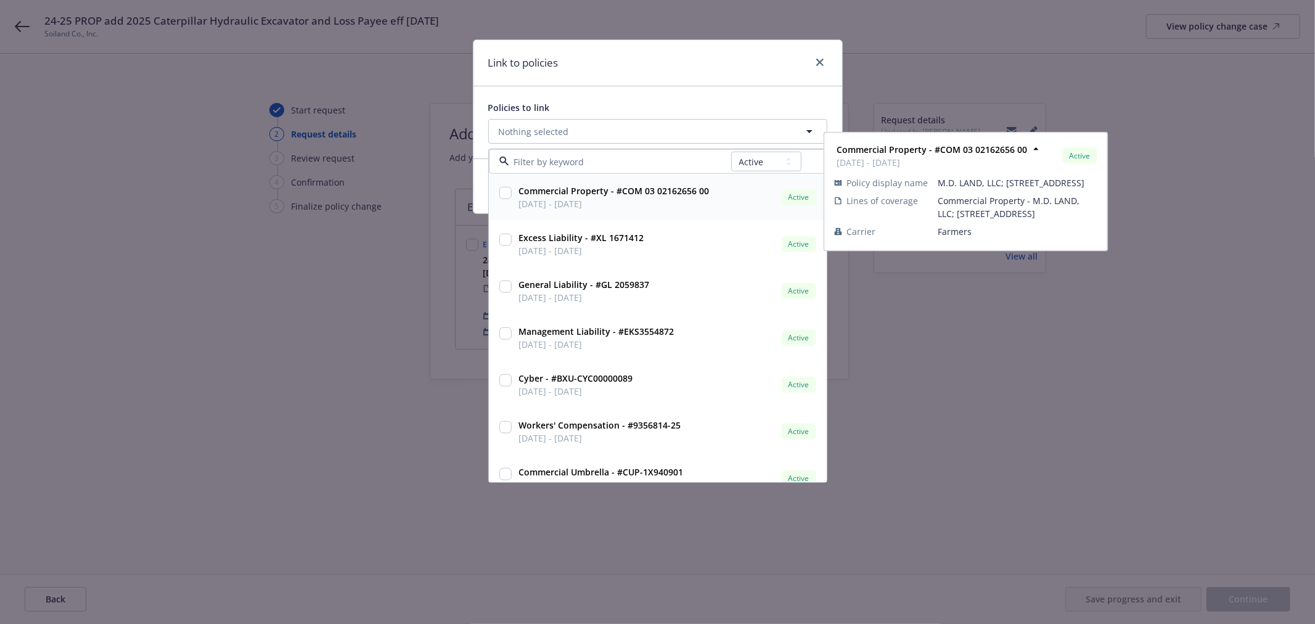
click at [506, 195] on input "checkbox" at bounding box center [506, 193] width 12 height 12
checkbox input "true"
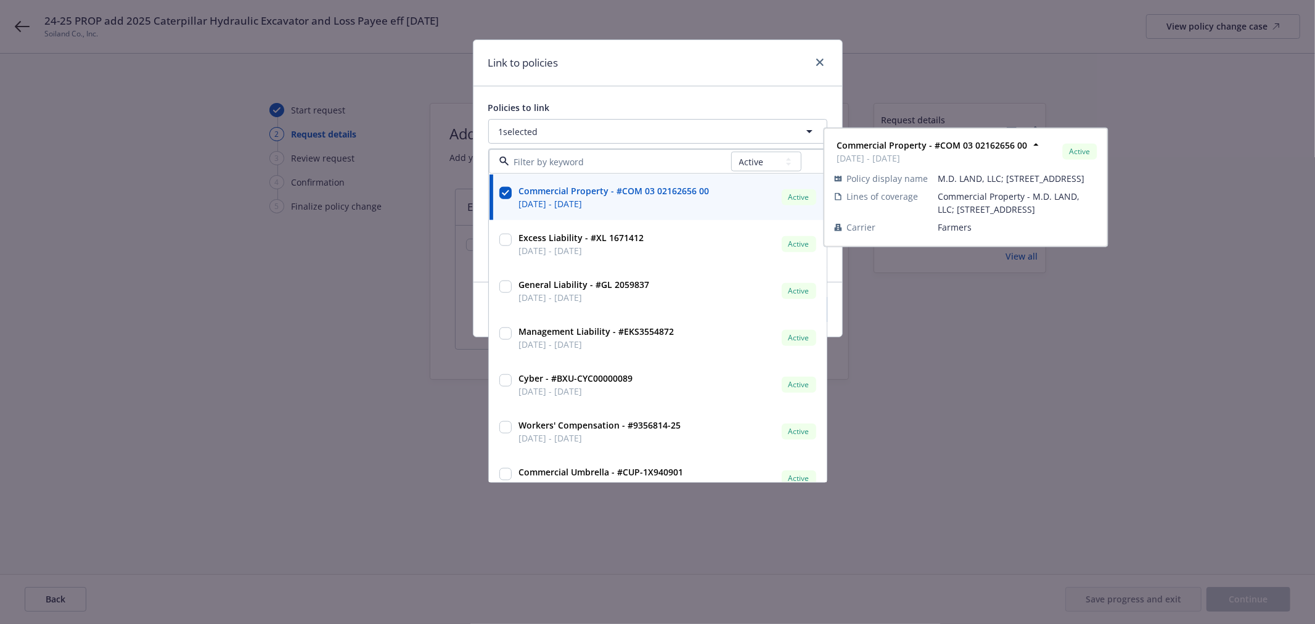
click at [685, 95] on div "Policies to link 1 selected All Active Upcoming Expired Cancelled Commercial Pr…" at bounding box center [658, 183] width 369 height 195
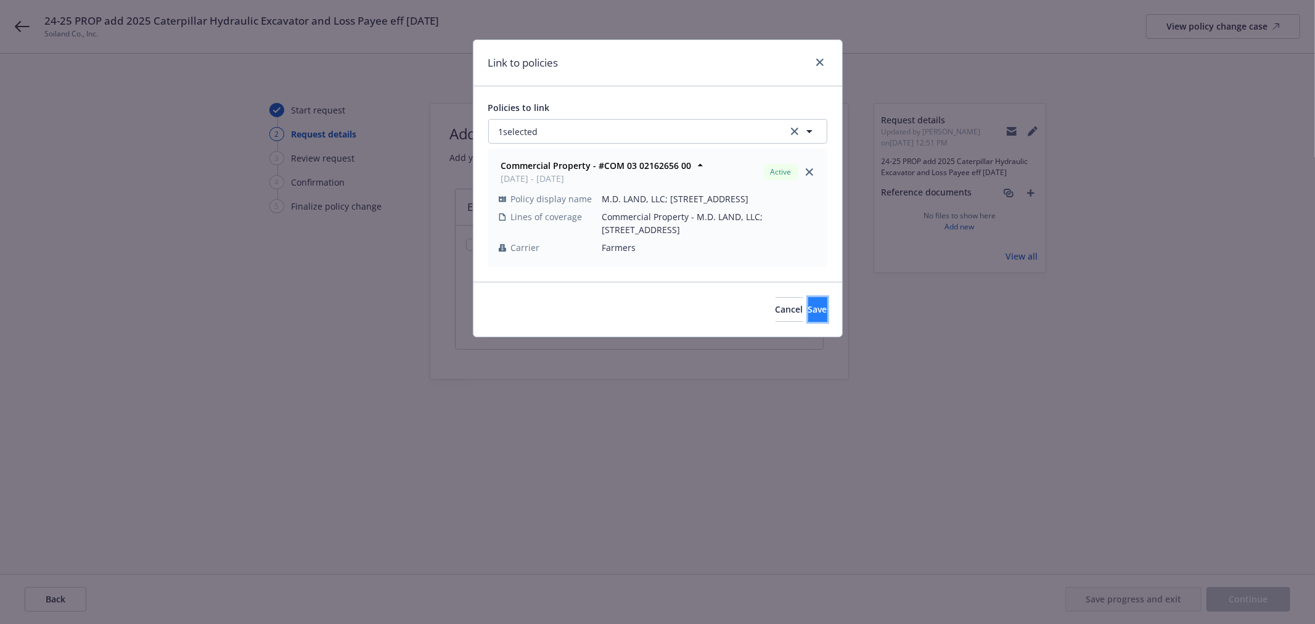
click at [808, 300] on button "Save" at bounding box center [817, 309] width 19 height 25
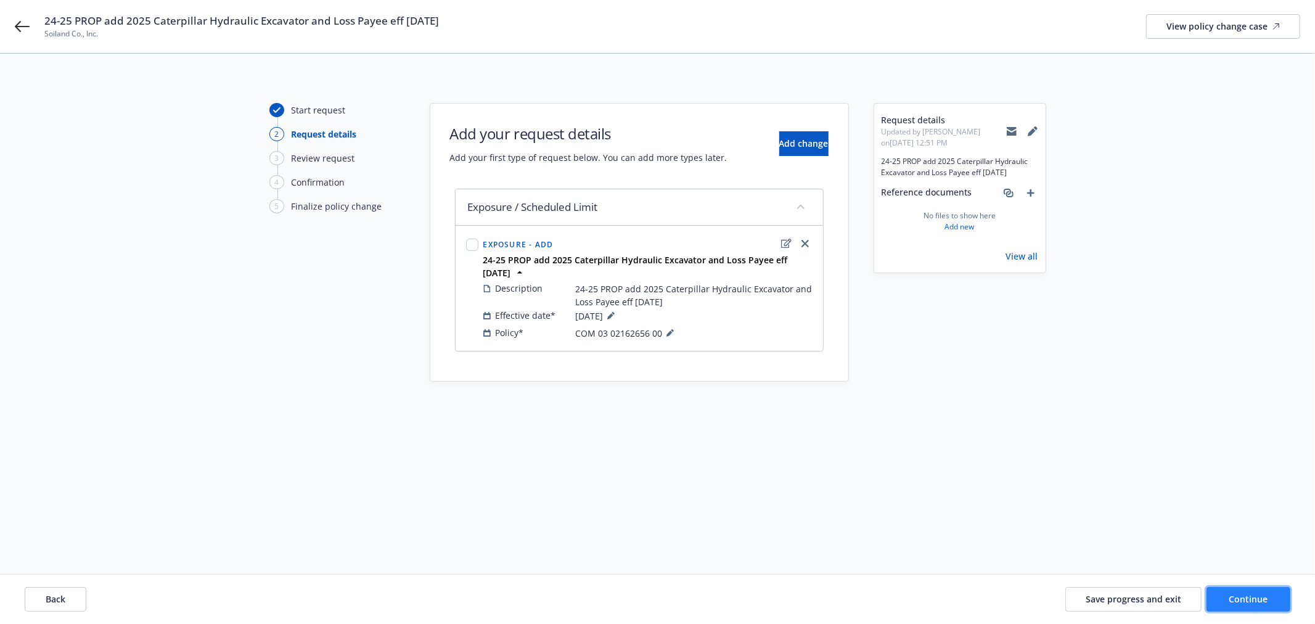
click at [1255, 603] on span "Continue" at bounding box center [1249, 599] width 39 height 12
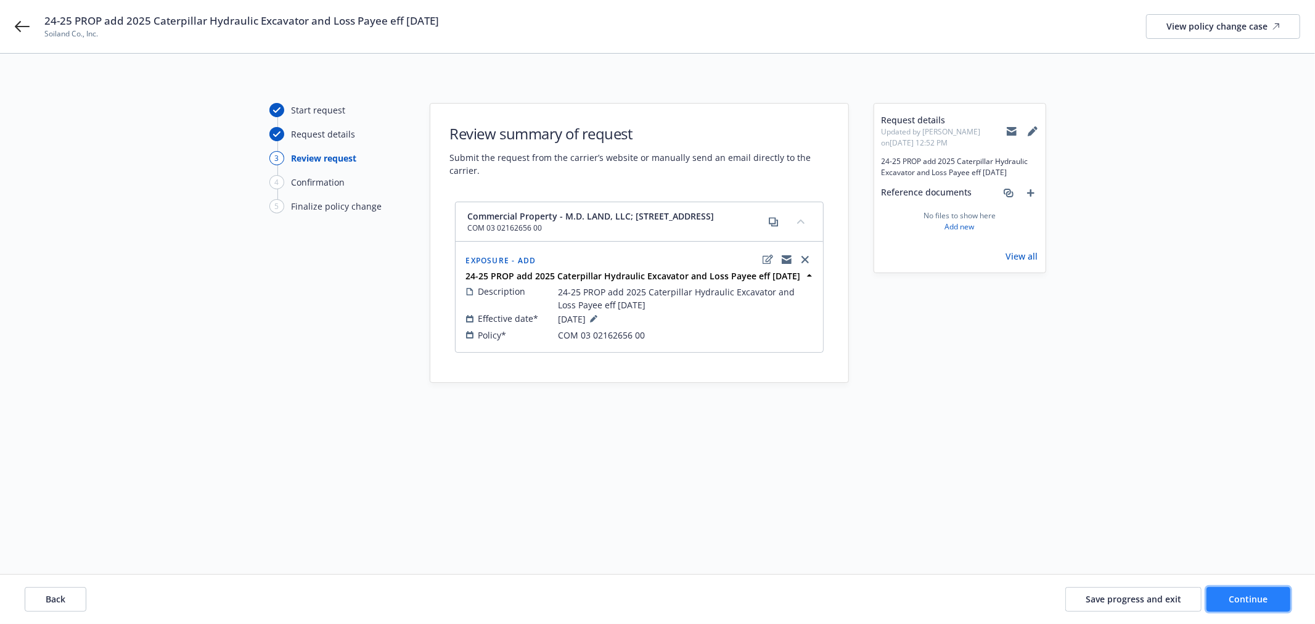
click at [1255, 603] on span "Continue" at bounding box center [1249, 599] width 39 height 12
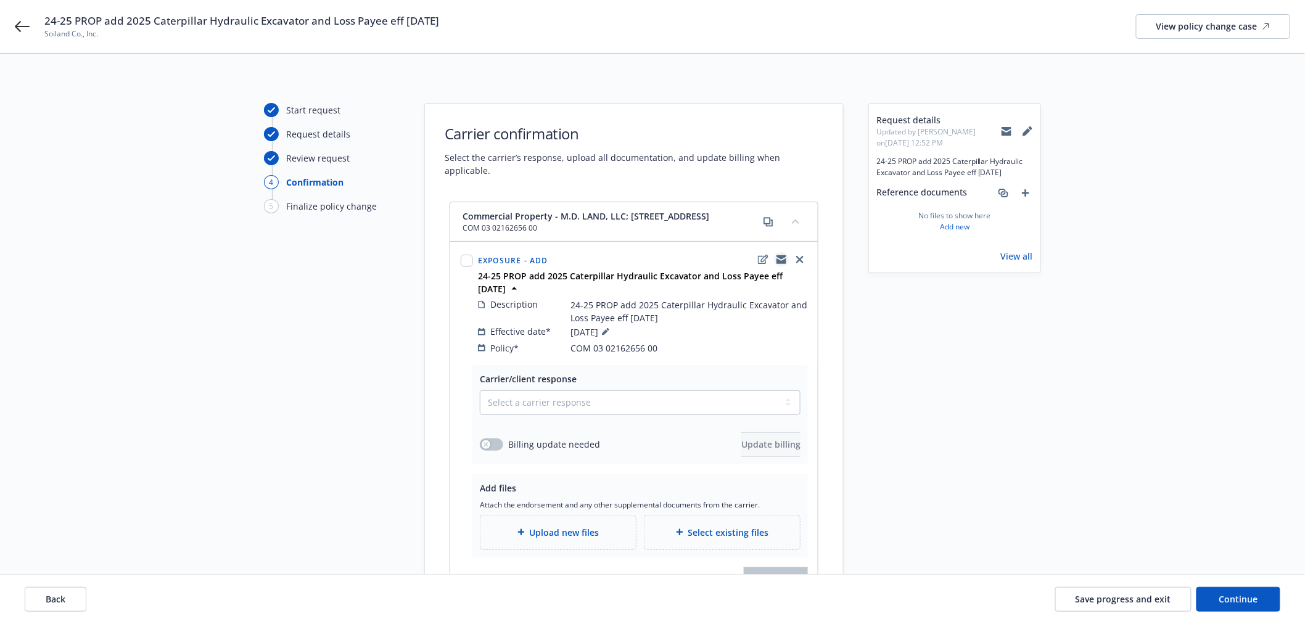
click at [780, 255] on icon "copyLogging" at bounding box center [781, 257] width 10 height 4
click at [782, 255] on icon "copyLogging" at bounding box center [781, 260] width 10 height 10
click at [1122, 598] on span "Save progress and exit" at bounding box center [1123, 599] width 96 height 12
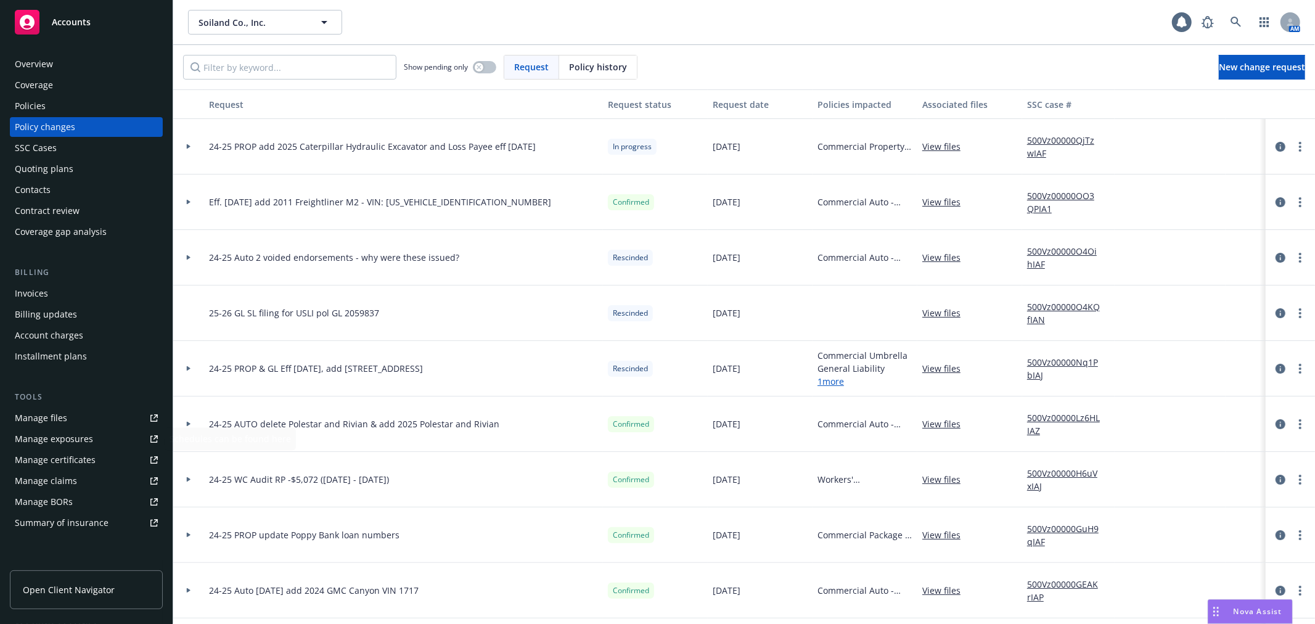
click at [80, 415] on link "Manage files" at bounding box center [86, 418] width 153 height 20
drag, startPoint x: 278, startPoint y: 147, endPoint x: 485, endPoint y: 150, distance: 207.9
click at [485, 150] on span "24-25 PROP add 2025 Caterpillar Hydraulic Excavator and Loss Payee eff [DATE]" at bounding box center [372, 146] width 327 height 13
copy span "2025 Caterpillar Hydraulic Excavator and Loss Payee"
click at [191, 148] on icon at bounding box center [188, 146] width 5 height 4
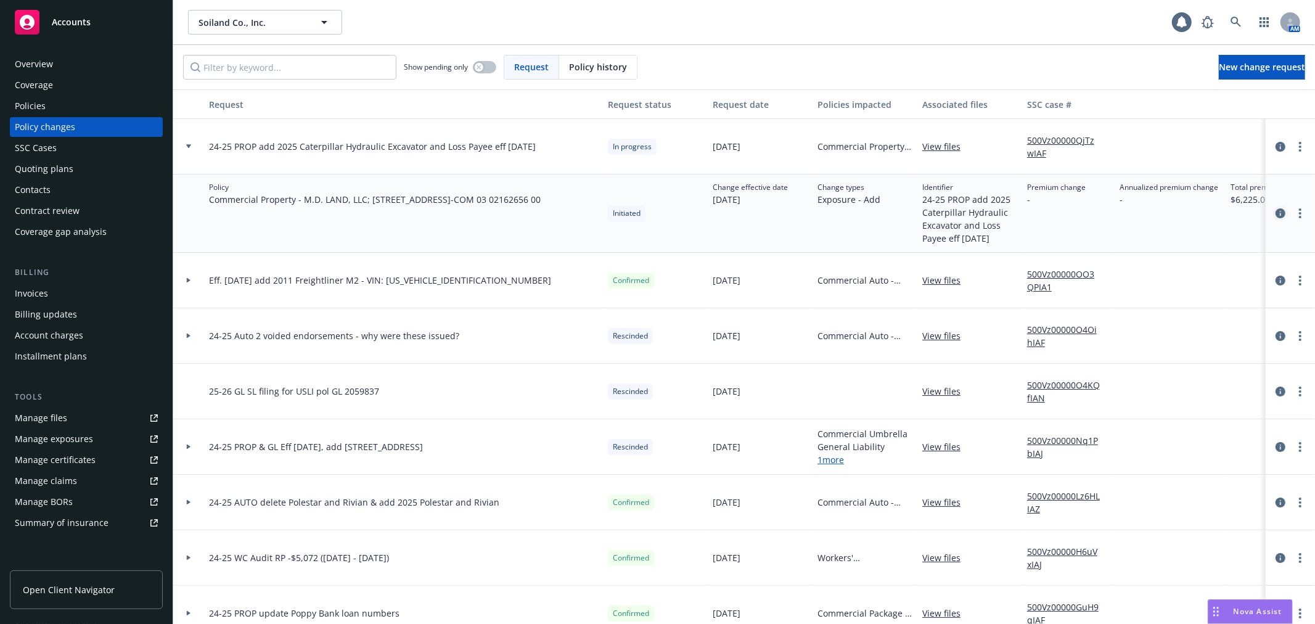
click at [1276, 217] on icon "circleInformation" at bounding box center [1281, 213] width 10 height 10
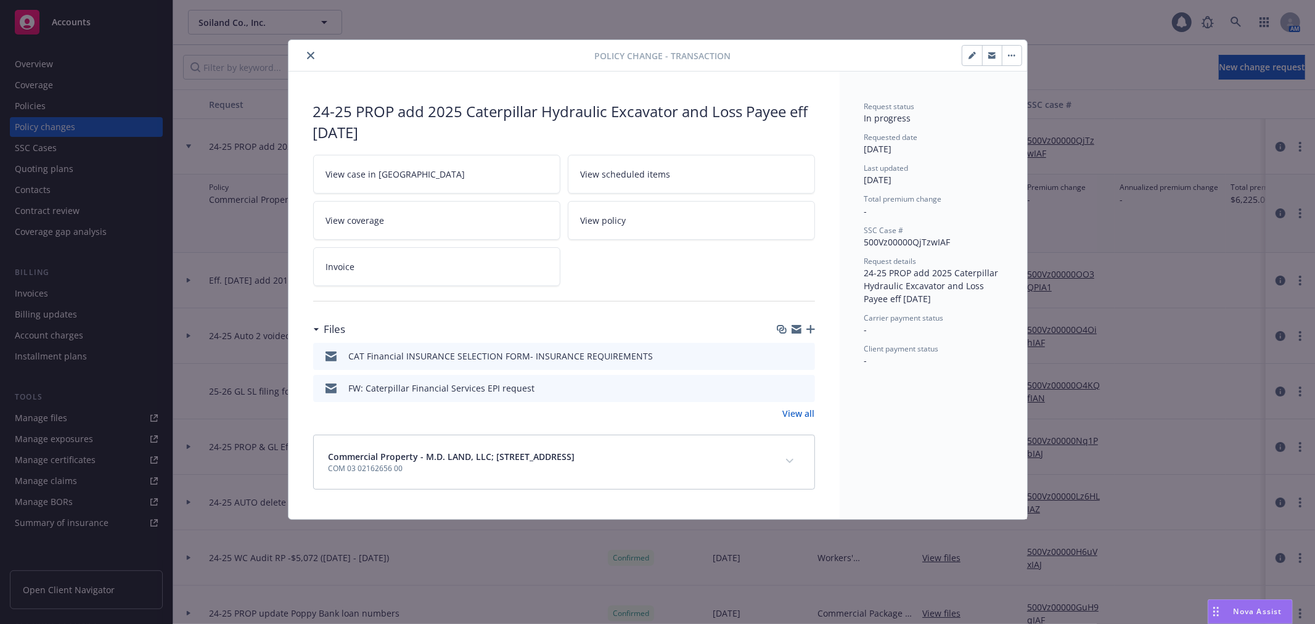
click at [792, 332] on icon "button" at bounding box center [797, 331] width 10 height 6
drag, startPoint x: 397, startPoint y: 113, endPoint x: 829, endPoint y: 115, distance: 432.3
click at [829, 115] on div "24-25 PROP add 2025 Caterpillar Hydraulic Excavator and Loss Payee eff [DATE] V…" at bounding box center [564, 296] width 551 height 448
copy div "add 2025 Caterpillar Hydraulic Excavator and Loss Payee eff"
click at [313, 57] on icon "close" at bounding box center [310, 55] width 7 height 7
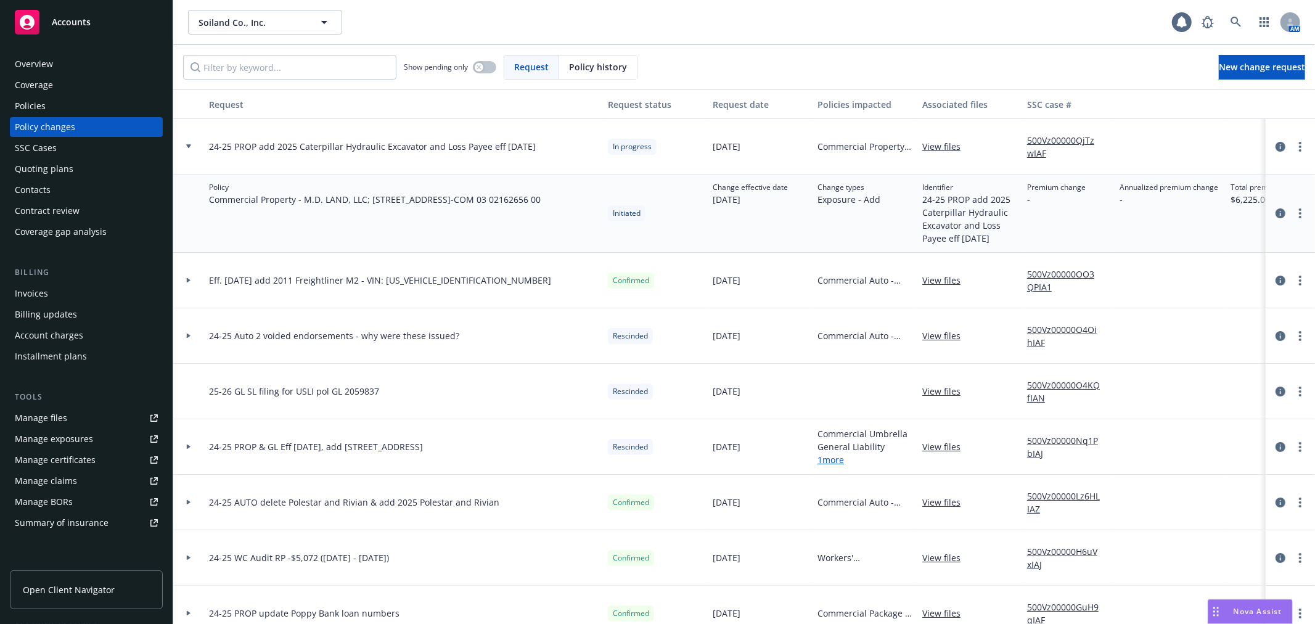
click at [1265, 602] on div "Nova Assist" at bounding box center [1251, 611] width 84 height 23
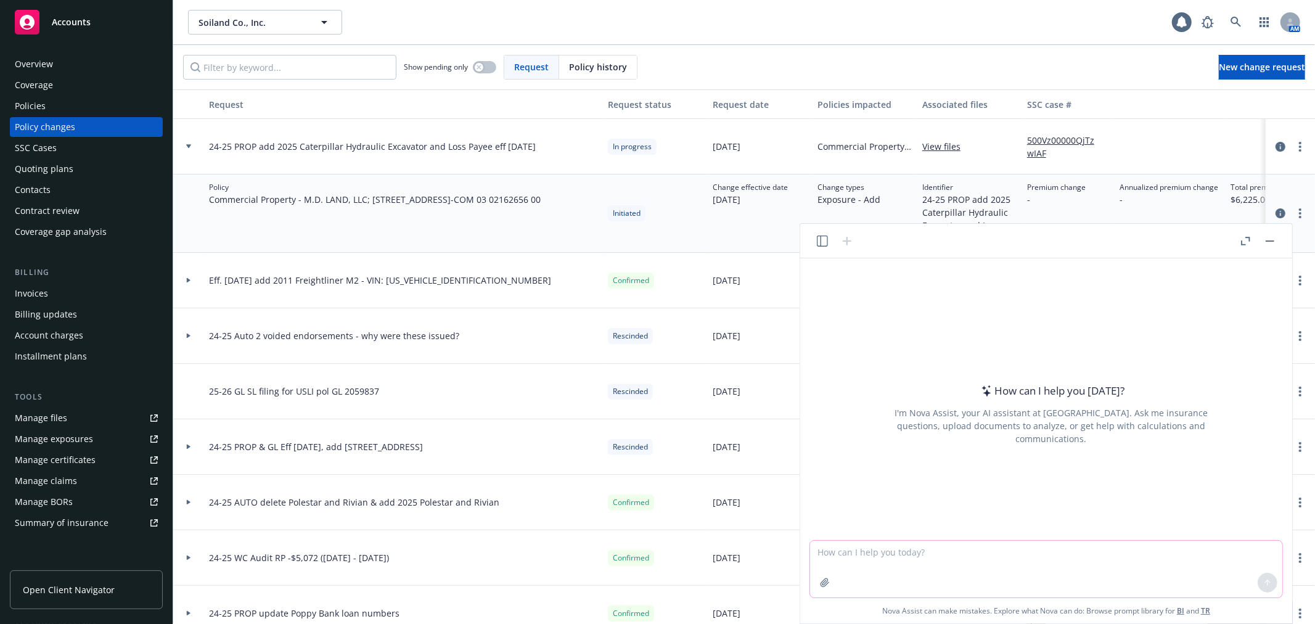
click at [1070, 565] on textarea at bounding box center [1046, 569] width 472 height 57
paste textarea "2025 Caterpillar Hydraulic Excavator"
type textarea "Is this considered automobile or equipment for purposes of commercial insurance…"
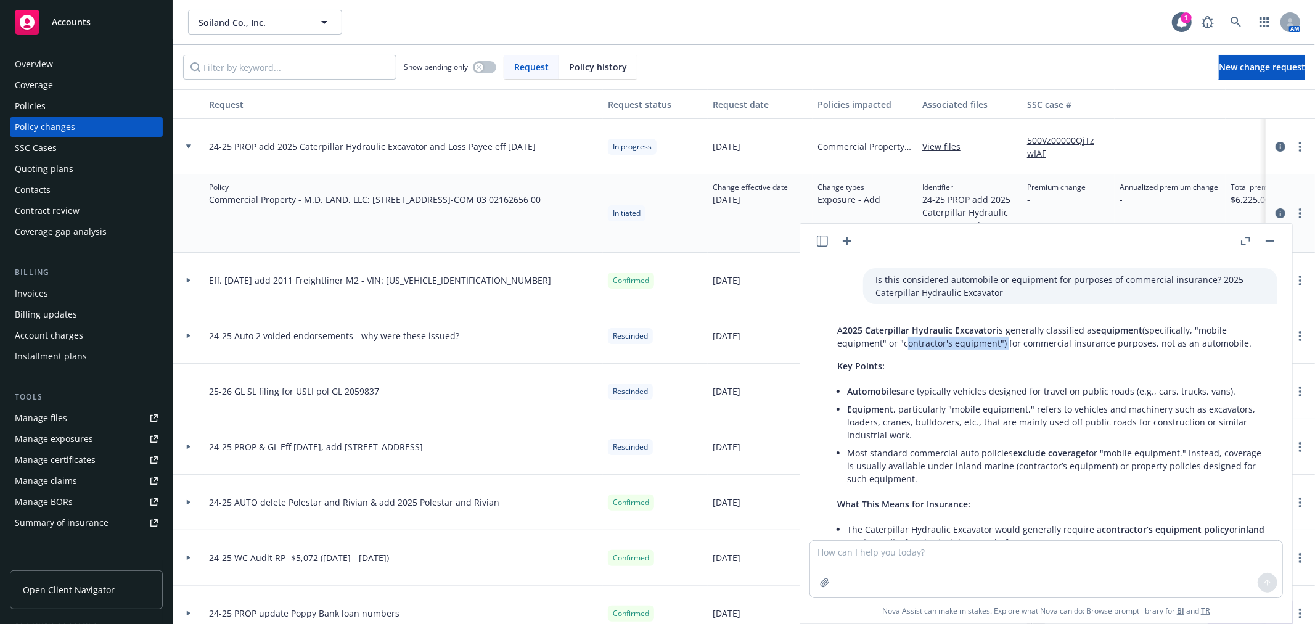
drag, startPoint x: 902, startPoint y: 347, endPoint x: 985, endPoint y: 347, distance: 83.9
click at [992, 347] on p "A 2025 Caterpillar Hydraulic Excavator is generally classified as equipment (sp…" at bounding box center [1051, 337] width 428 height 26
copy p "contractor's equipmen"
click at [81, 456] on div "Manage certificates" at bounding box center [55, 460] width 81 height 20
